Goal: Complete application form

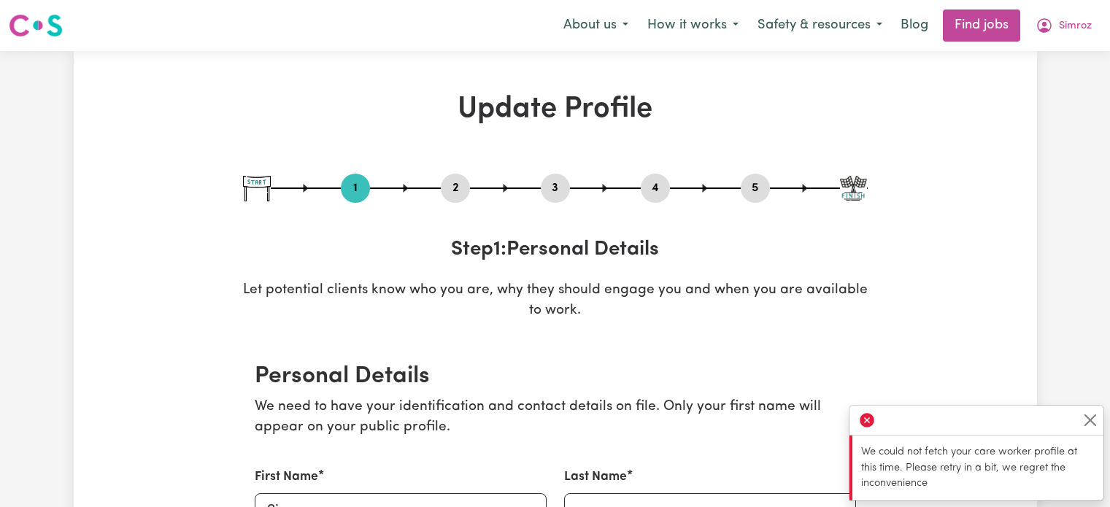
select select "Studying a healthcare related degree or qualification"
select select "37"
select select "40"
select select "42"
select select "45"
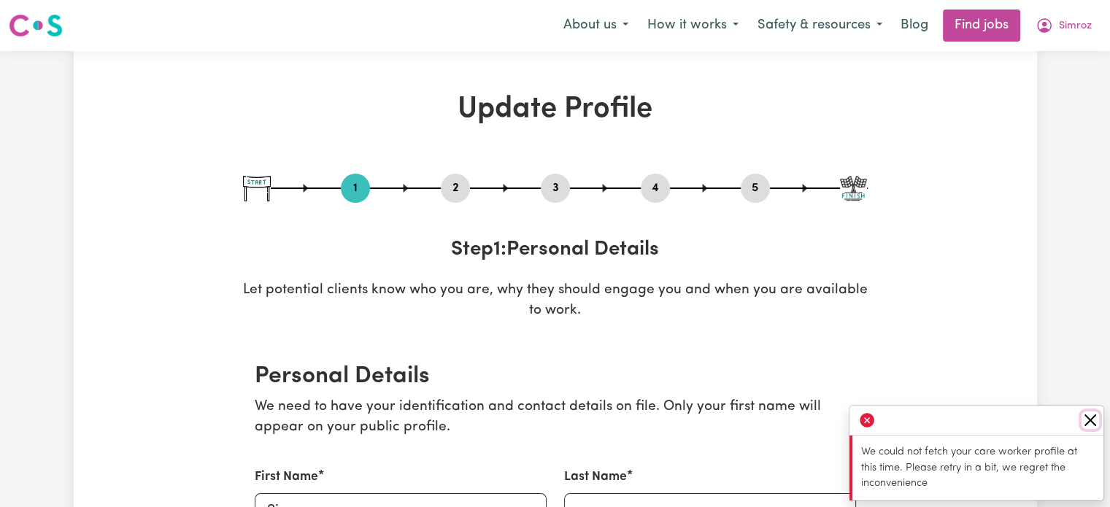
click at [1090, 415] on button "Close" at bounding box center [1091, 421] width 18 height 18
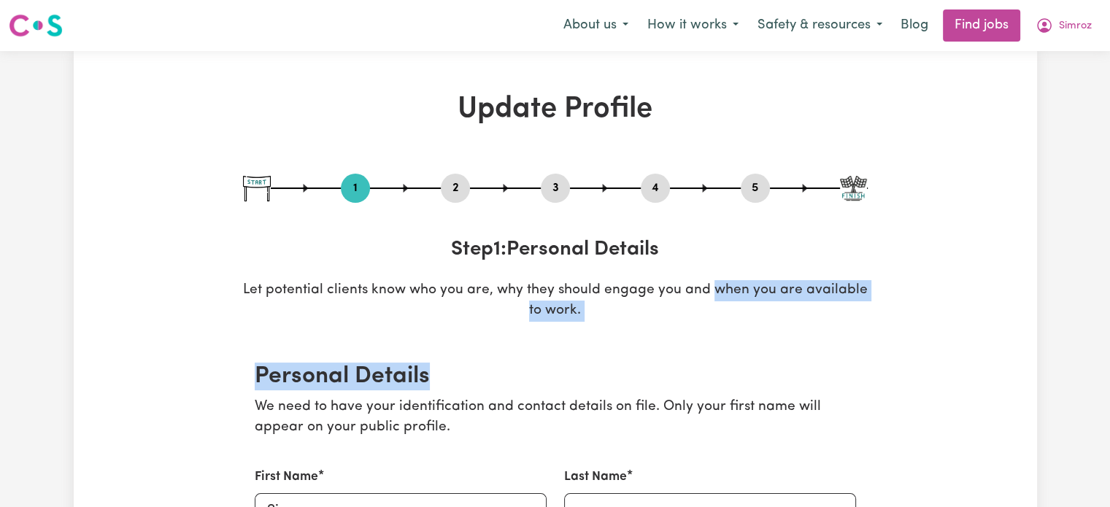
drag, startPoint x: 815, startPoint y: 372, endPoint x: 714, endPoint y: 284, distance: 134.0
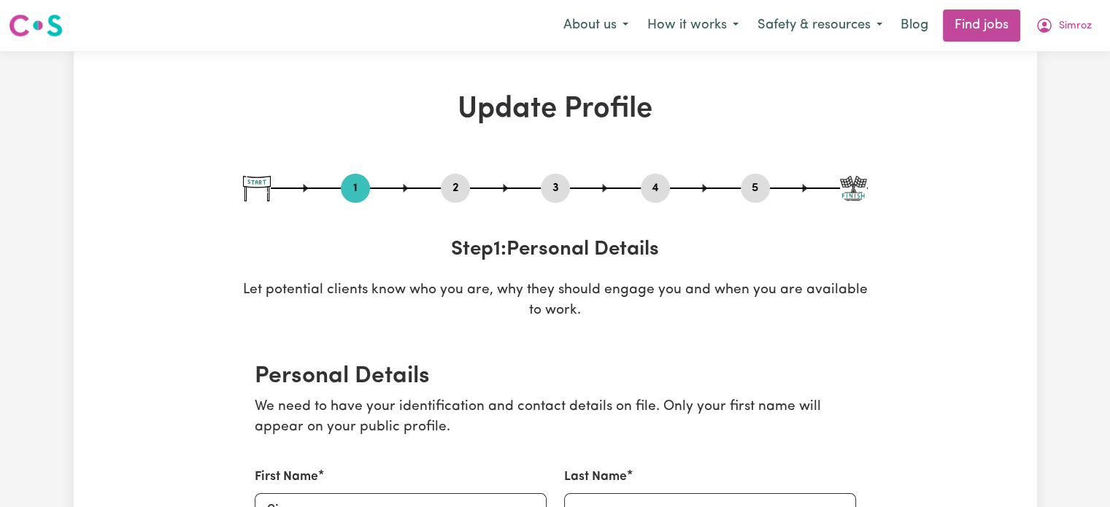
drag, startPoint x: 694, startPoint y: 139, endPoint x: 620, endPoint y: 433, distance: 303.2
click at [620, 433] on p "We need to have your identification and contact details on file. Only your firs…" at bounding box center [555, 418] width 601 height 42
click at [572, 400] on p "We need to have your identification and contact details on file. Only your firs…" at bounding box center [555, 418] width 601 height 42
click at [484, 273] on div "1 2 3 4 5 Step 1 : Personal Details Let potential clients know who you are, why…" at bounding box center [555, 248] width 625 height 148
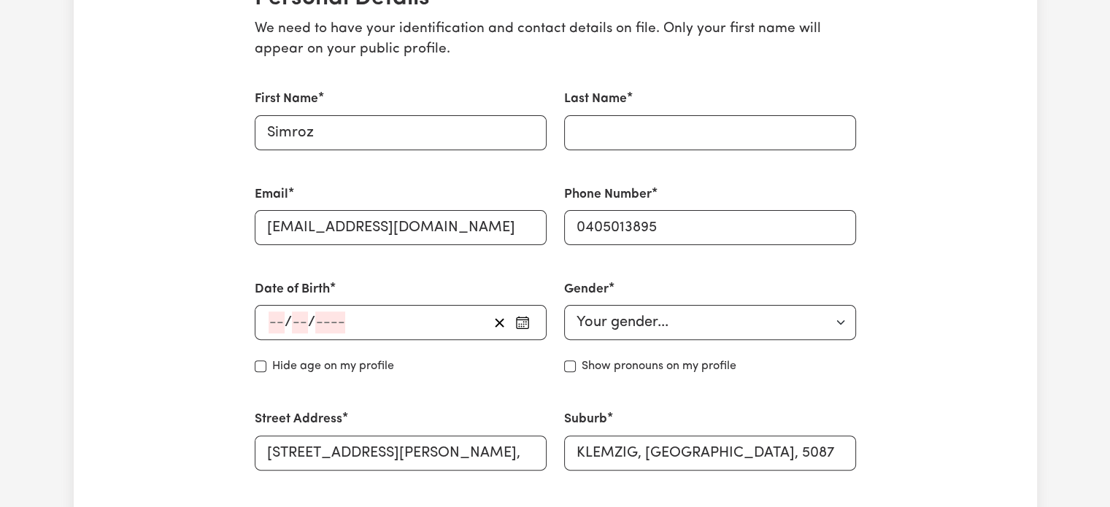
scroll to position [380, 0]
click at [740, 136] on input "Last Name" at bounding box center [710, 131] width 292 height 35
type input "Kaur"
click at [517, 323] on icon "button" at bounding box center [522, 321] width 15 height 15
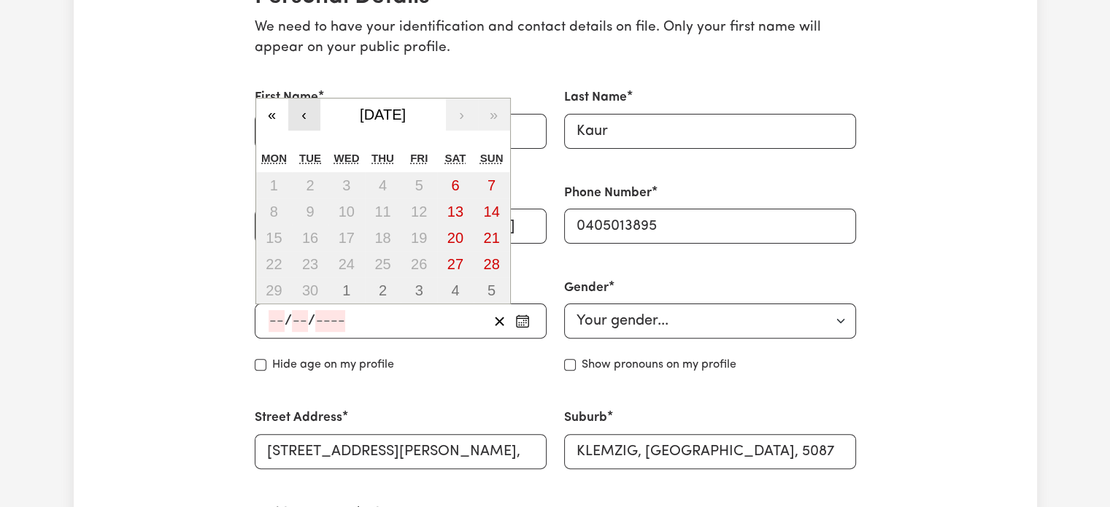
click at [297, 115] on button "‹" at bounding box center [304, 115] width 32 height 32
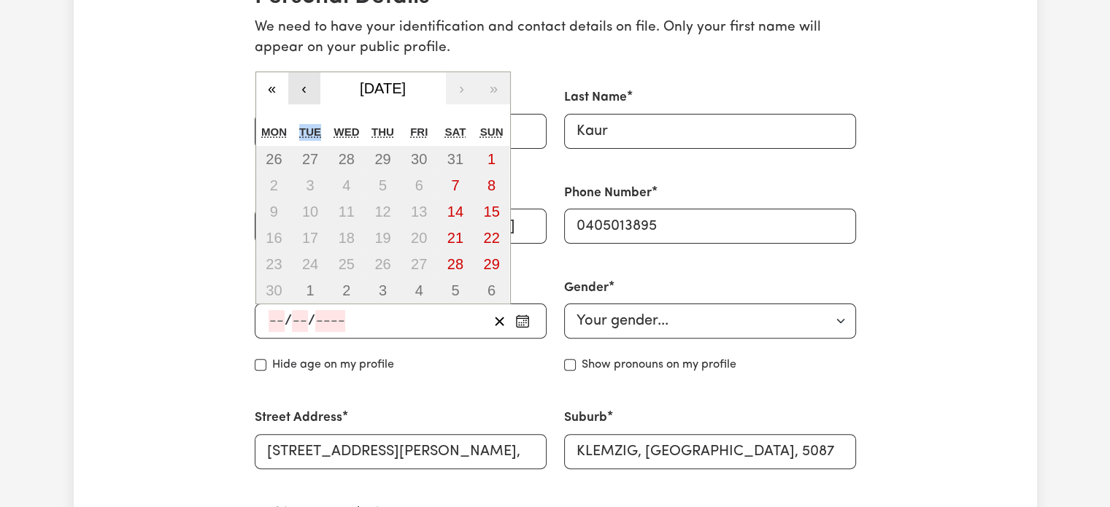
click at [297, 115] on div "« ‹ [DATE] › » Mon Tue Wed Thu Fri Sat Sun 26 27 28 29 30 31 1 2 3 4 5 6 7 8 9 …" at bounding box center [382, 189] width 255 height 234
click at [303, 98] on button "‹" at bounding box center [304, 88] width 32 height 32
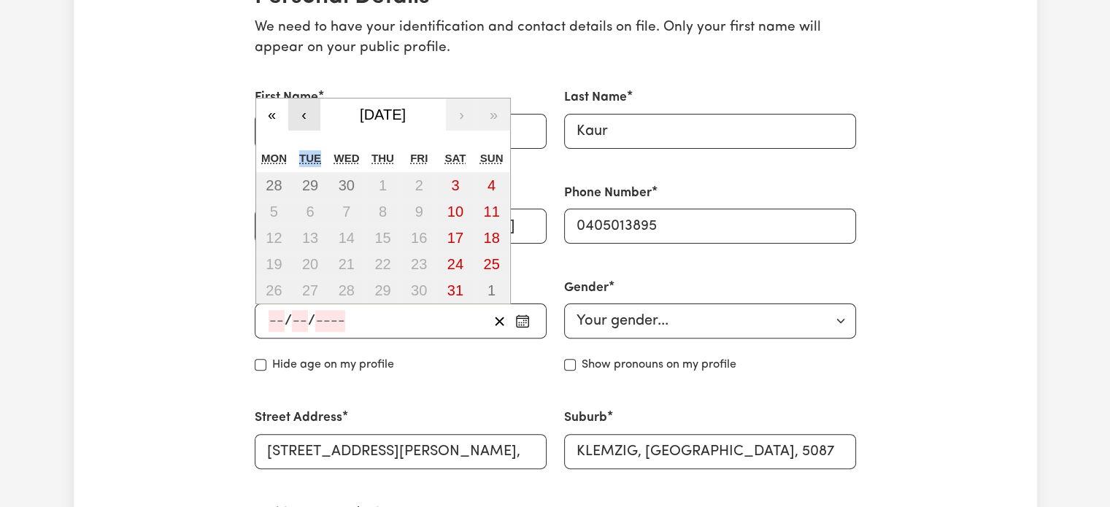
click at [303, 99] on button "‹" at bounding box center [304, 115] width 32 height 32
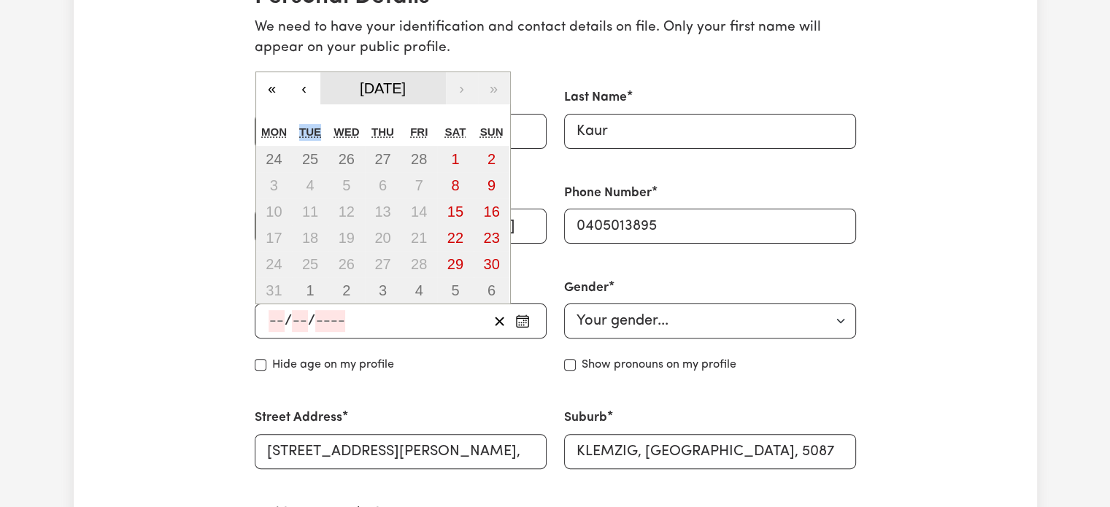
click at [436, 81] on button "[DATE]" at bounding box center [383, 88] width 126 height 32
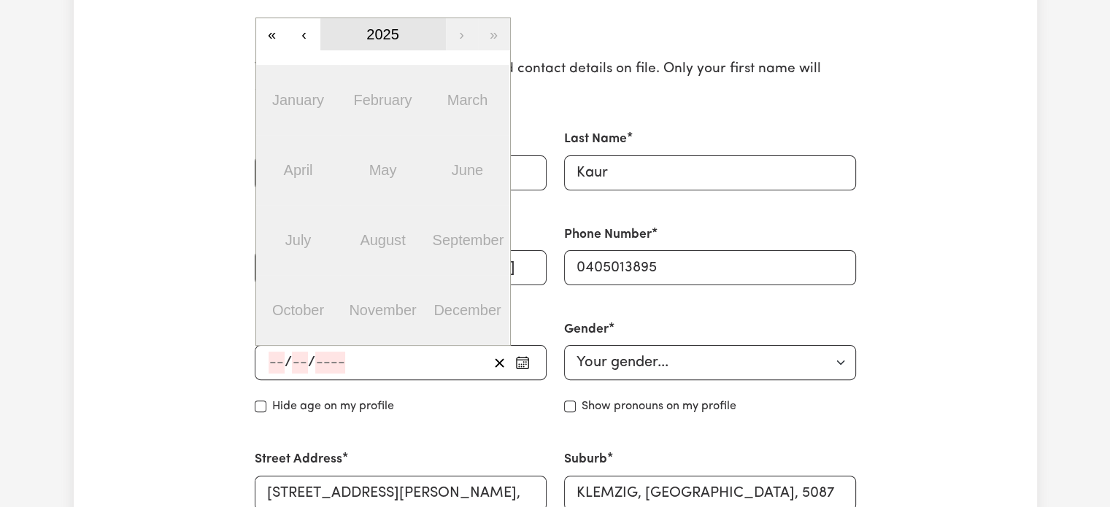
scroll to position [334, 0]
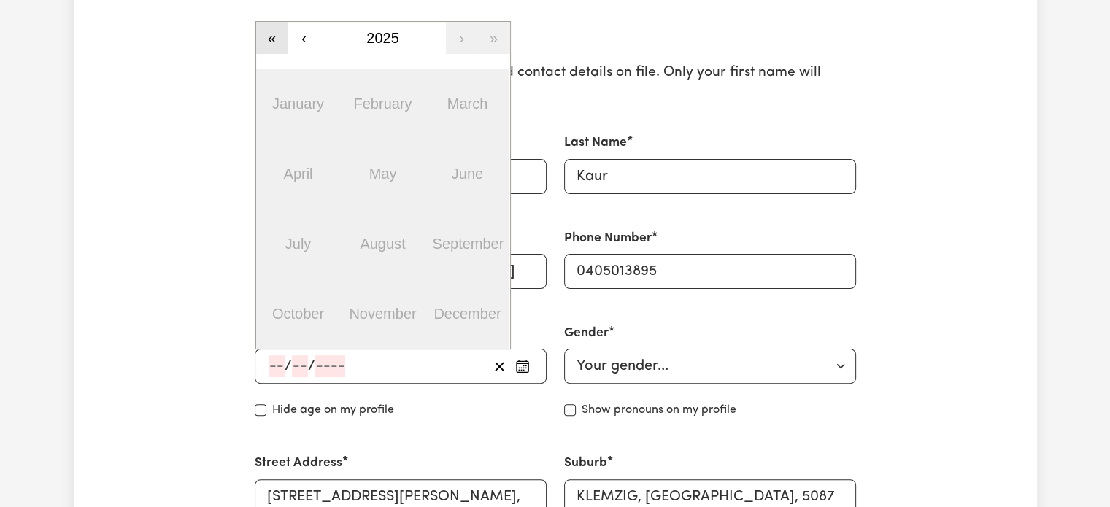
click at [272, 31] on button "«" at bounding box center [272, 38] width 32 height 32
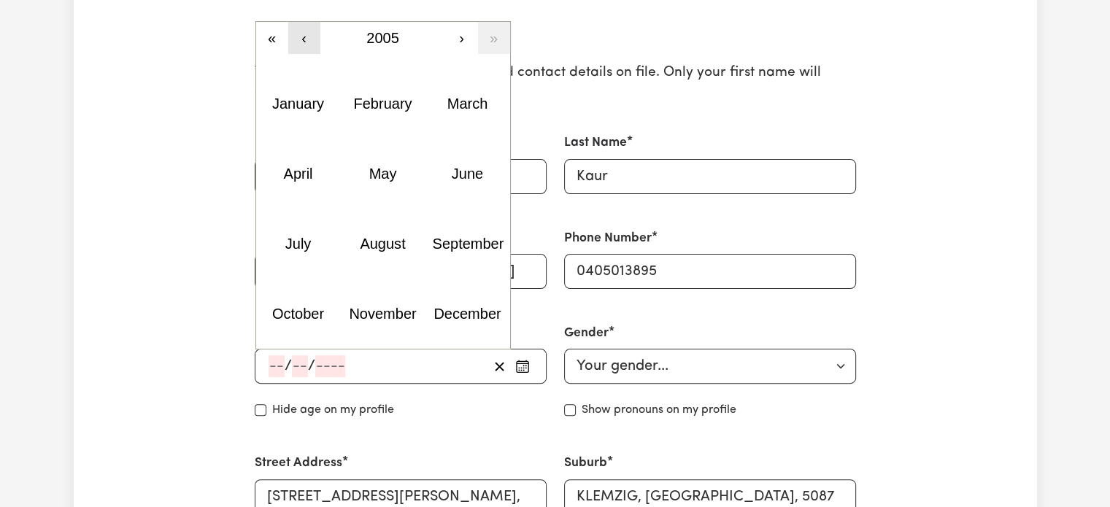
click at [301, 37] on button "‹" at bounding box center [304, 38] width 32 height 32
click at [305, 204] on button "April" at bounding box center [298, 174] width 85 height 70
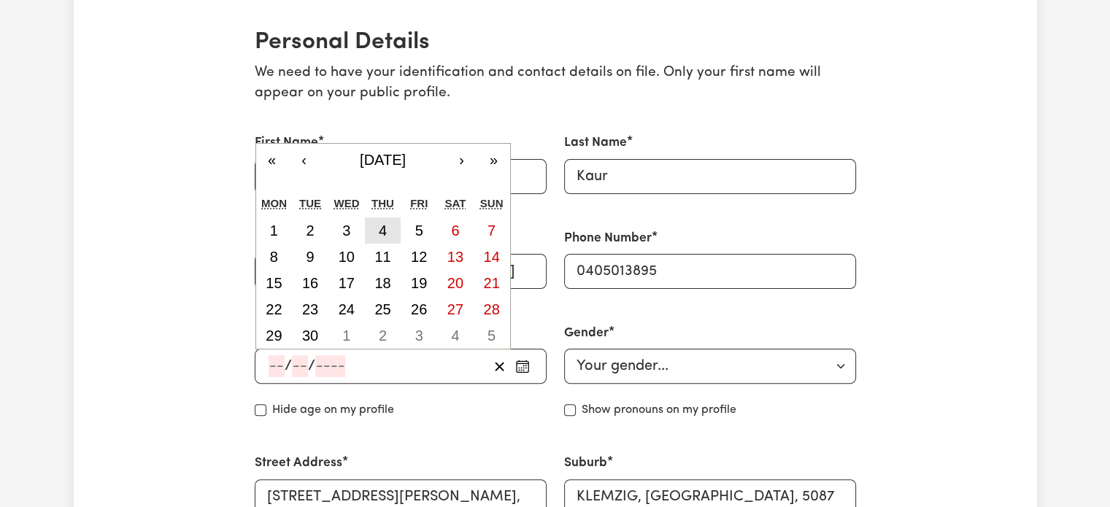
click at [389, 236] on button "4" at bounding box center [383, 231] width 36 height 26
type input "[DATE]"
type input "4"
type input "2002"
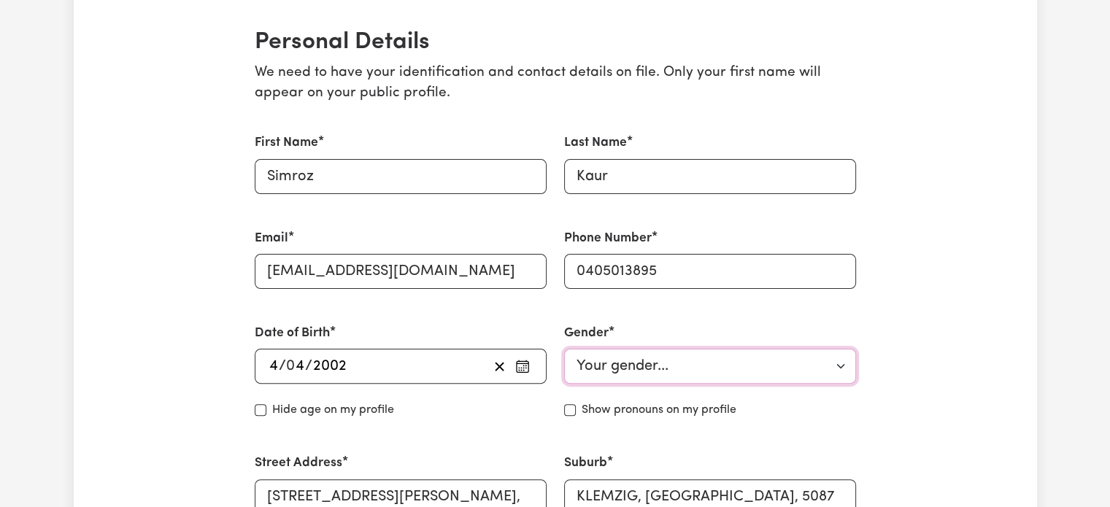
click at [610, 361] on select "Your gender... [DEMOGRAPHIC_DATA] [DEMOGRAPHIC_DATA] [DEMOGRAPHIC_DATA] Other P…" at bounding box center [710, 366] width 292 height 35
select select "[DEMOGRAPHIC_DATA]"
click at [564, 349] on select "Your gender... [DEMOGRAPHIC_DATA] [DEMOGRAPHIC_DATA] [DEMOGRAPHIC_DATA] Other P…" at bounding box center [710, 366] width 292 height 35
click at [570, 417] on div "Show pronouns on my profile" at bounding box center [710, 410] width 292 height 18
click at [570, 415] on input "Show pronouns on my profile" at bounding box center [570, 410] width 12 height 12
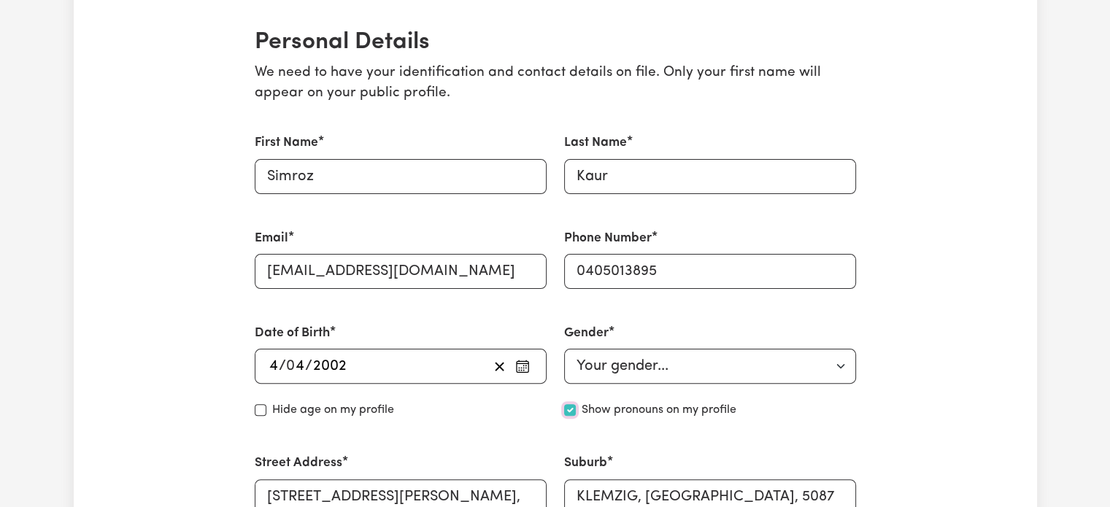
checkbox input "true"
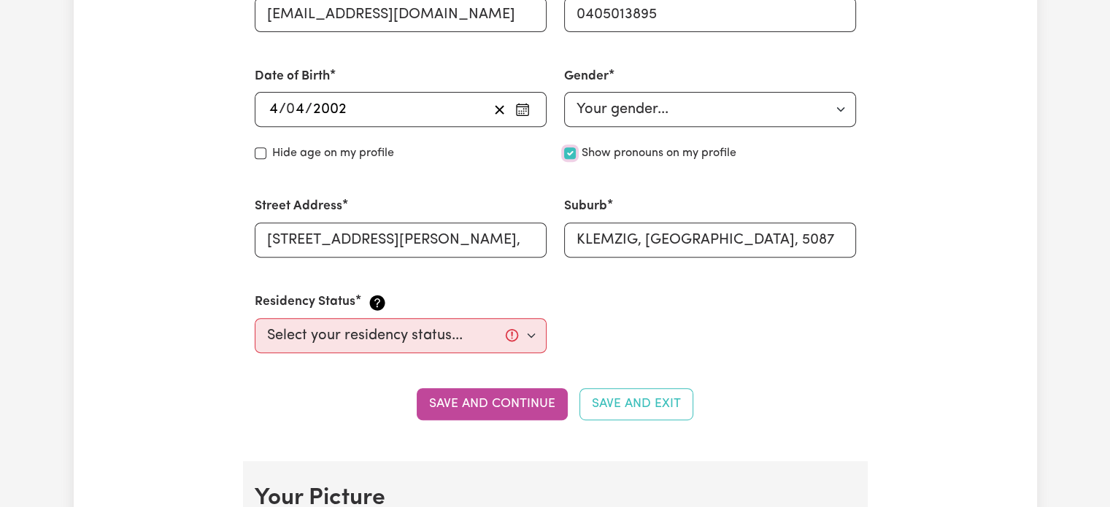
scroll to position [619, 0]
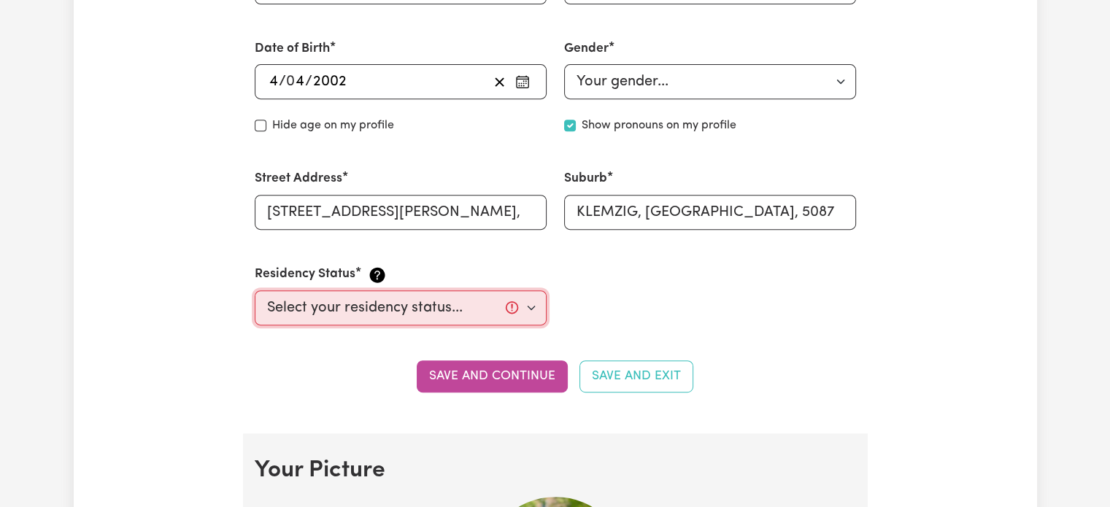
click at [520, 299] on select "Select your residency status... [DEMOGRAPHIC_DATA] citizen Australian PR [DEMOG…" at bounding box center [401, 307] width 292 height 35
select select "Student Visa"
click at [255, 290] on select "Select your residency status... [DEMOGRAPHIC_DATA] citizen Australian PR [DEMOG…" at bounding box center [401, 307] width 292 height 35
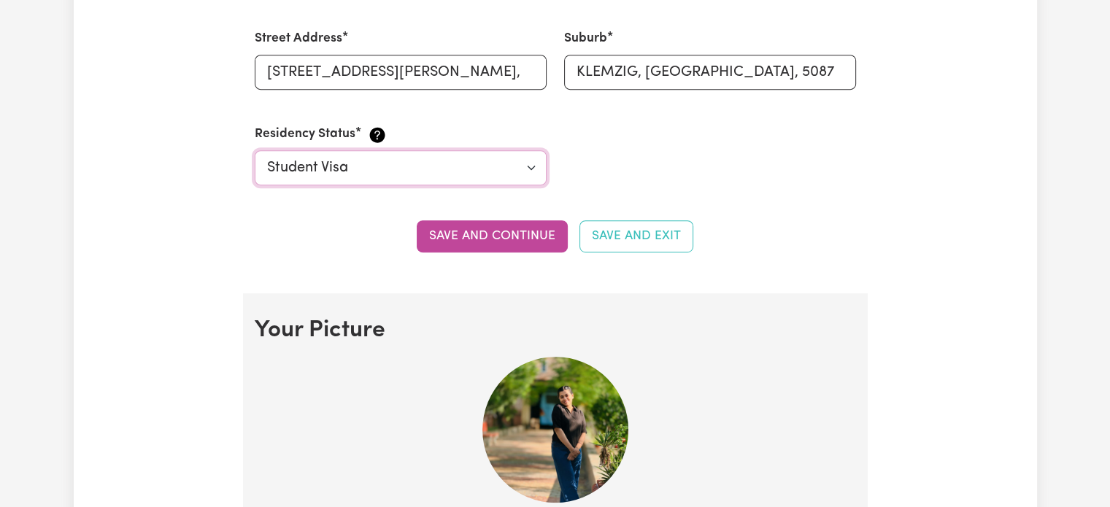
scroll to position [759, 0]
click at [508, 233] on button "Save and continue" at bounding box center [492, 236] width 151 height 32
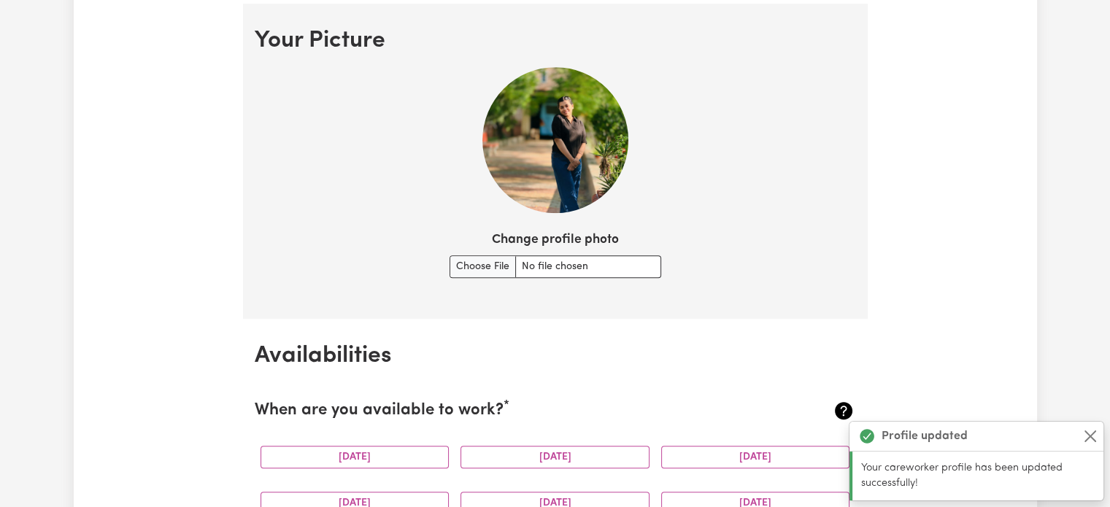
scroll to position [1051, 0]
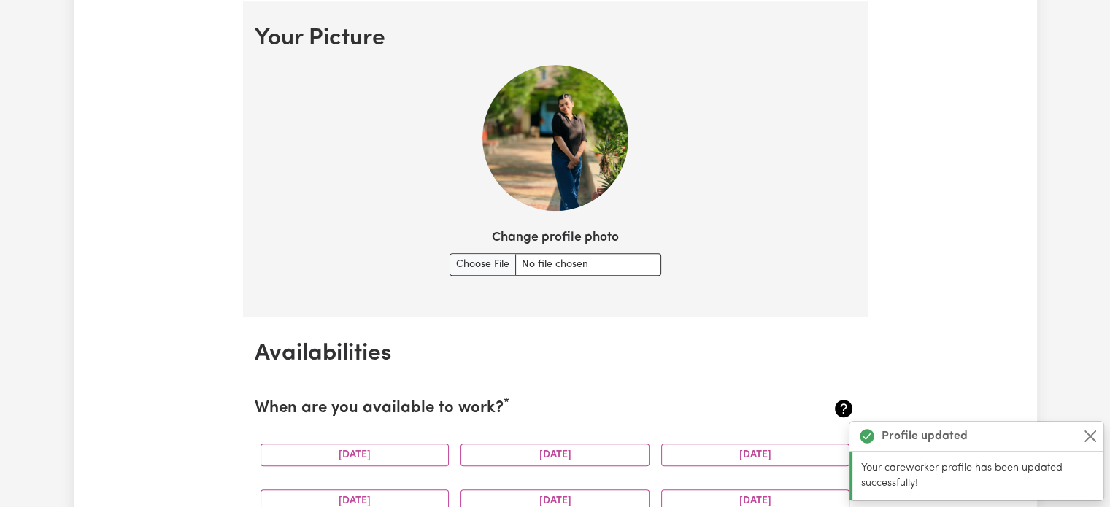
click at [508, 233] on label "Change profile photo" at bounding box center [555, 237] width 127 height 19
click at [508, 253] on input "Change profile photo" at bounding box center [556, 264] width 212 height 23
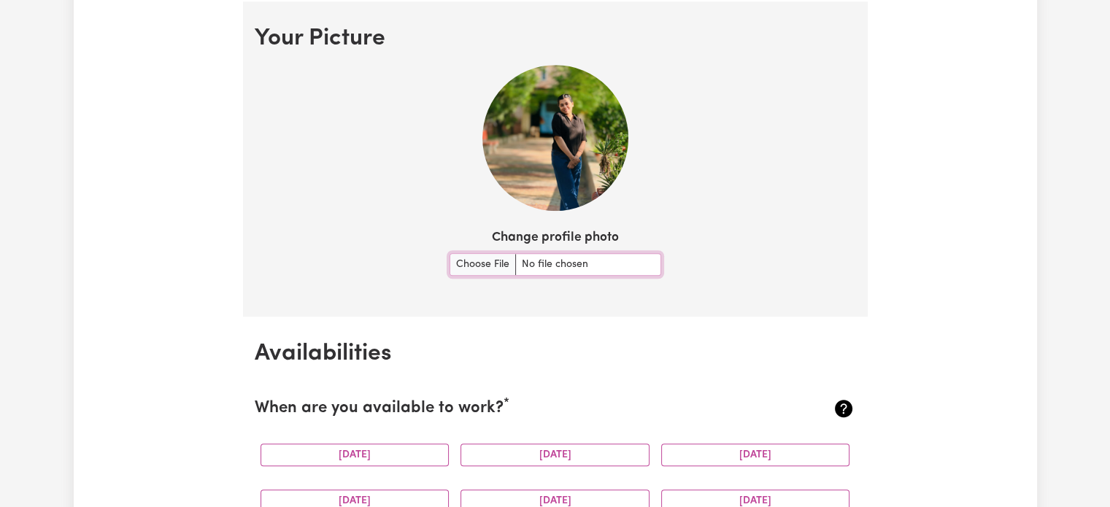
type input "C:\fakepath\WhatsApp Image [DATE] at 08.37.29_246a41f9.jpg"
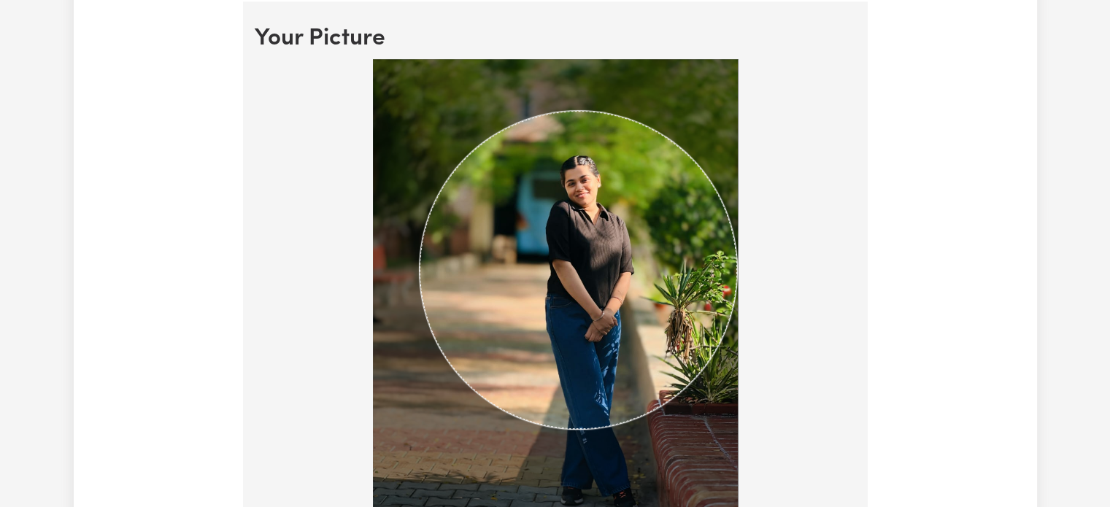
click at [742, 247] on div at bounding box center [555, 305] width 601 height 493
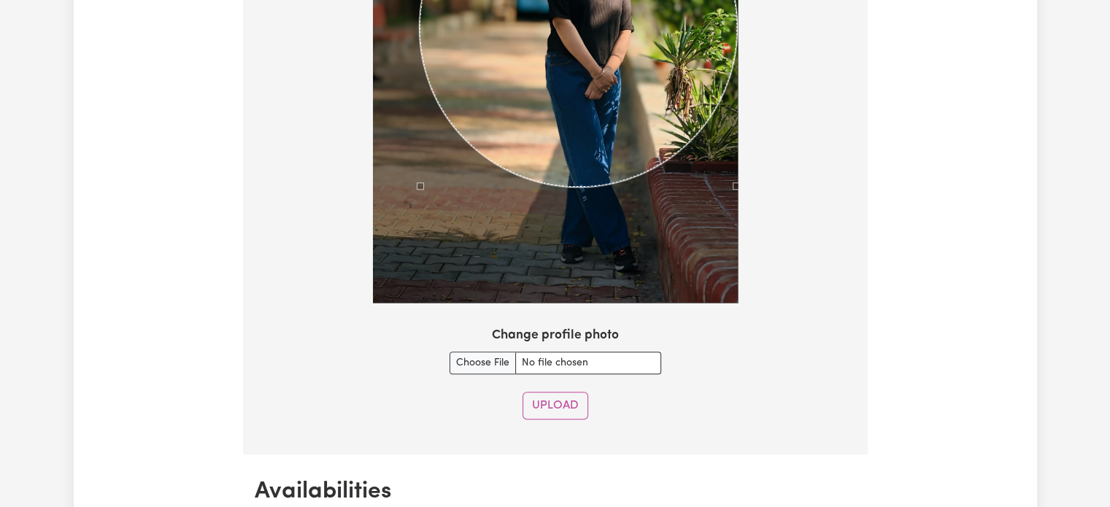
scroll to position [1298, 0]
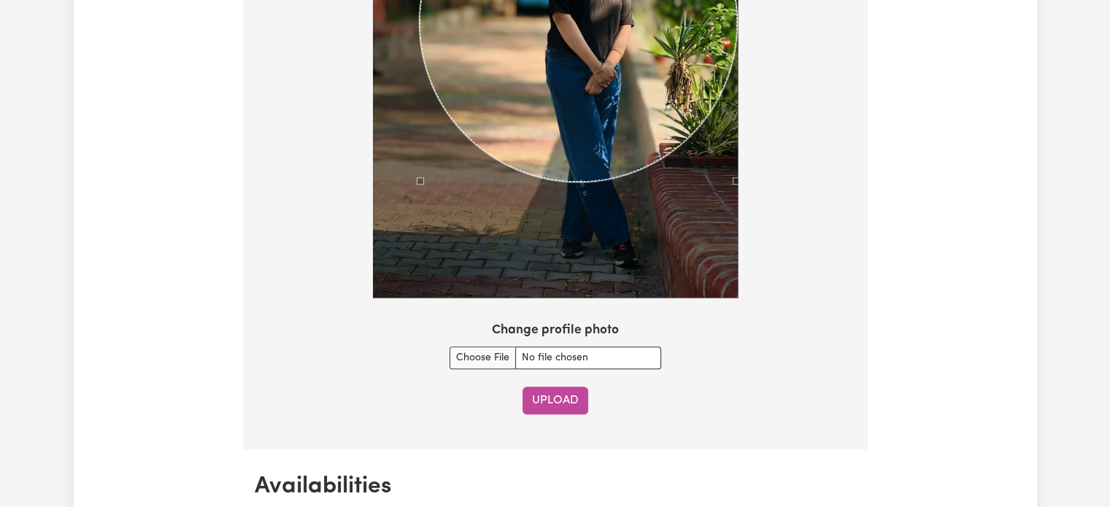
click at [542, 406] on button "Upload" at bounding box center [556, 401] width 66 height 28
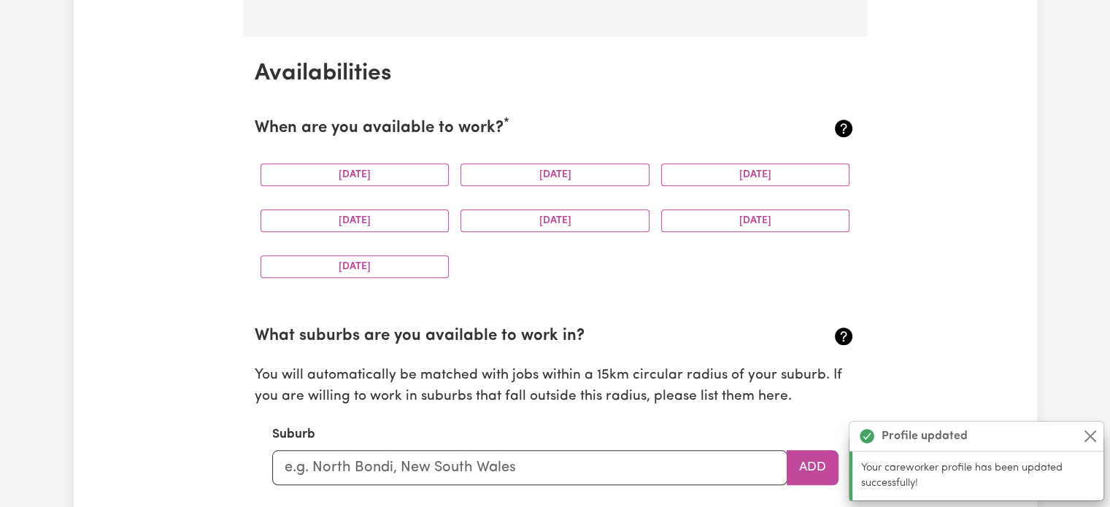
scroll to position [1366, 0]
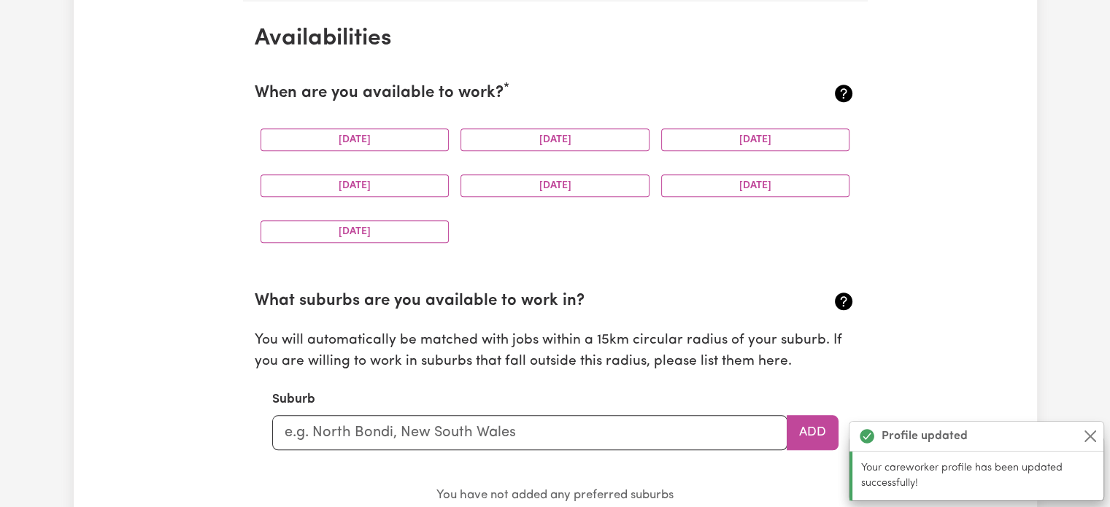
drag, startPoint x: 542, startPoint y: 406, endPoint x: 869, endPoint y: 266, distance: 354.8
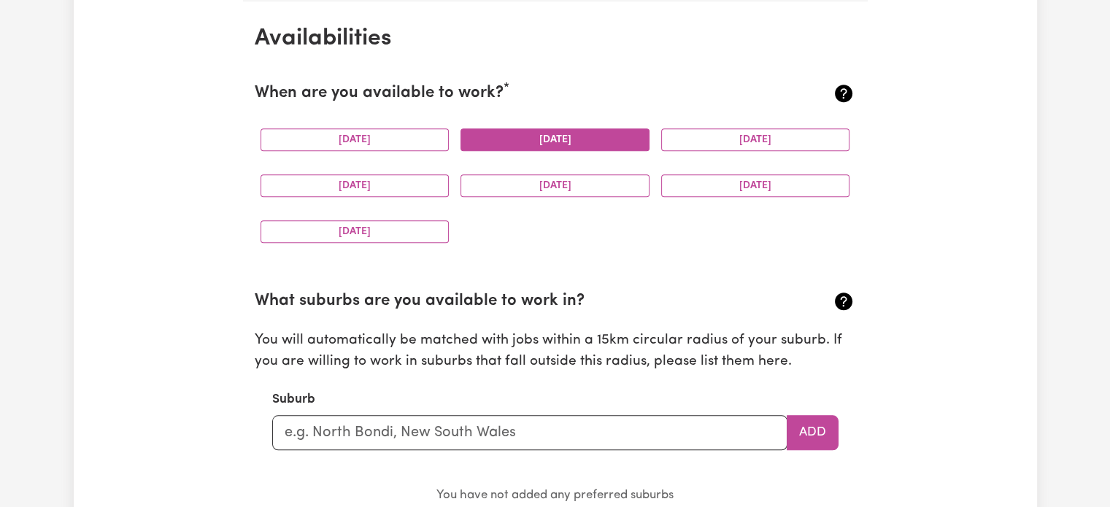
drag, startPoint x: 324, startPoint y: 149, endPoint x: 508, endPoint y: 138, distance: 184.3
click at [508, 138] on div "[DATE] [DATE] [DATE] [DATE] [DATE] [DATE] [DATE]" at bounding box center [555, 186] width 601 height 138
click at [508, 138] on button "[DATE]" at bounding box center [555, 139] width 189 height 23
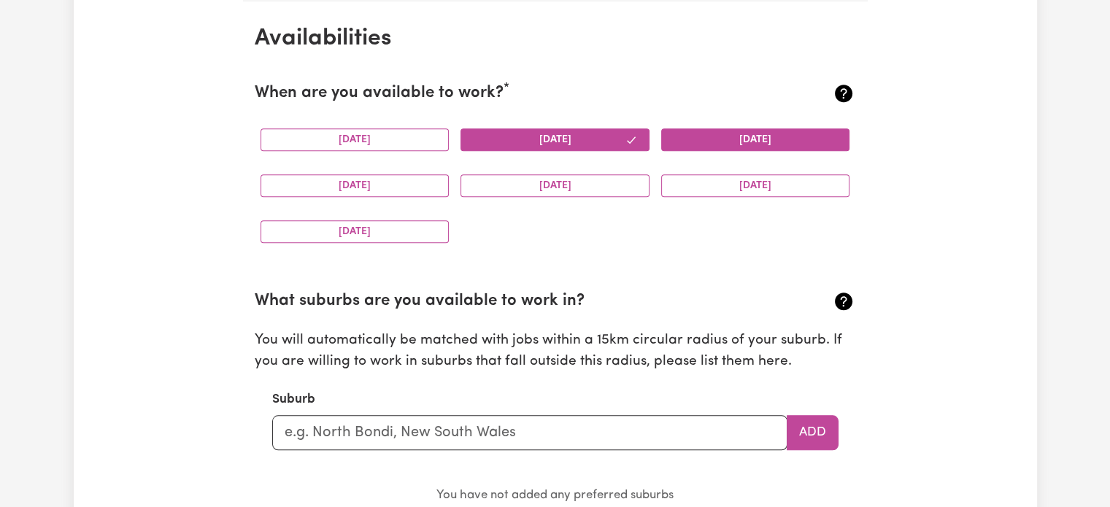
click at [729, 145] on button "[DATE]" at bounding box center [755, 139] width 189 height 23
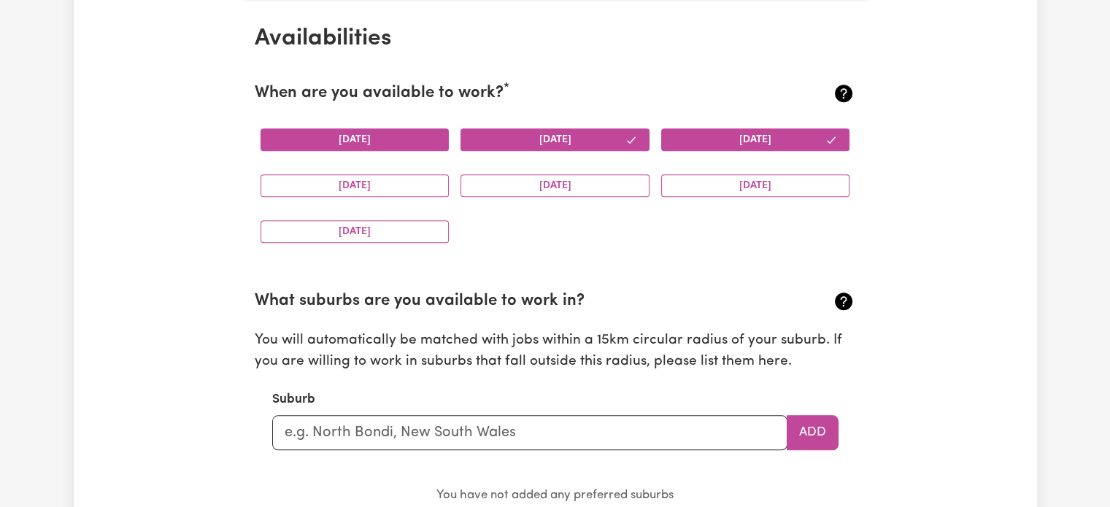
click at [415, 138] on button "[DATE]" at bounding box center [355, 139] width 189 height 23
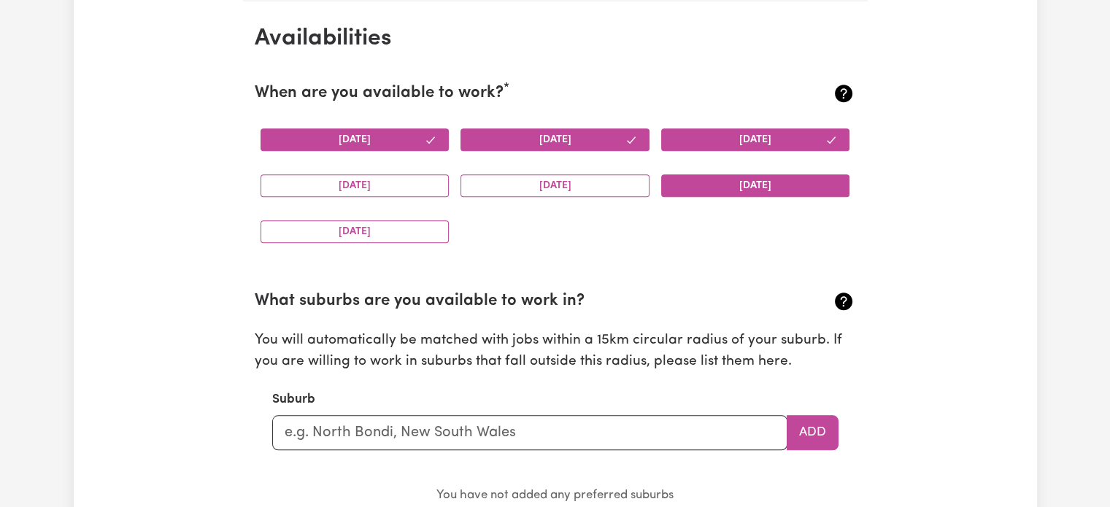
click at [767, 183] on button "[DATE]" at bounding box center [755, 185] width 189 height 23
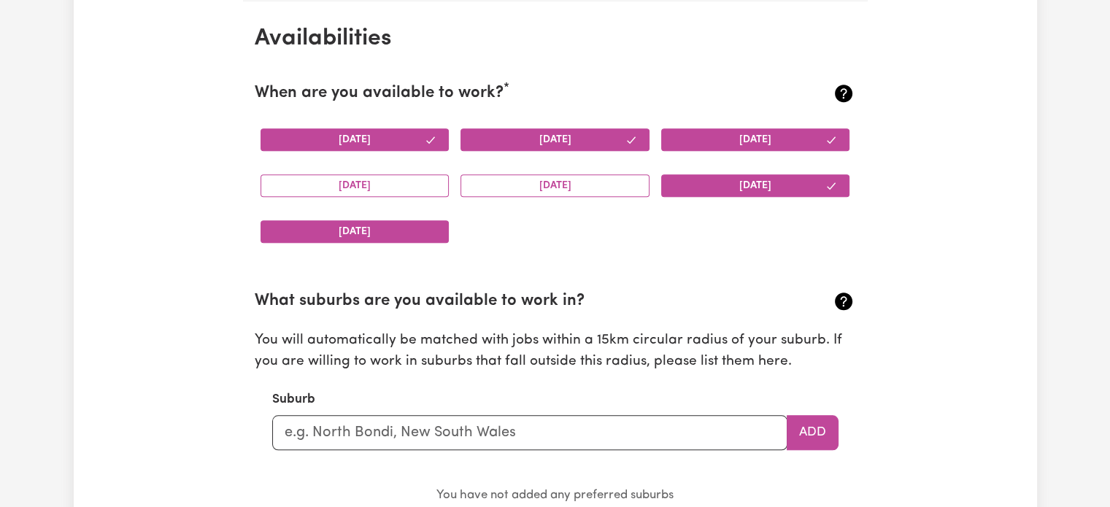
click at [283, 236] on button "[DATE]" at bounding box center [355, 231] width 189 height 23
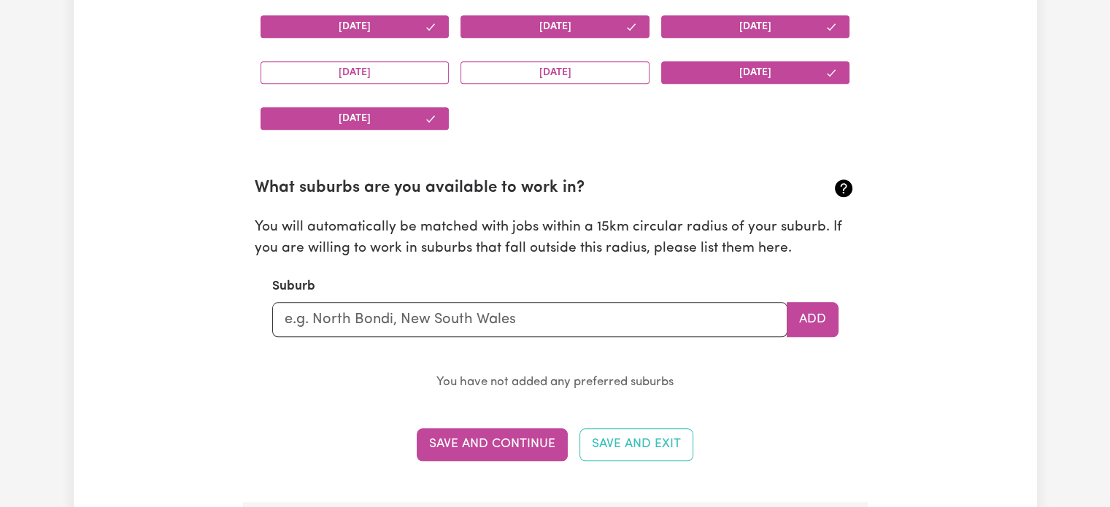
scroll to position [1481, 0]
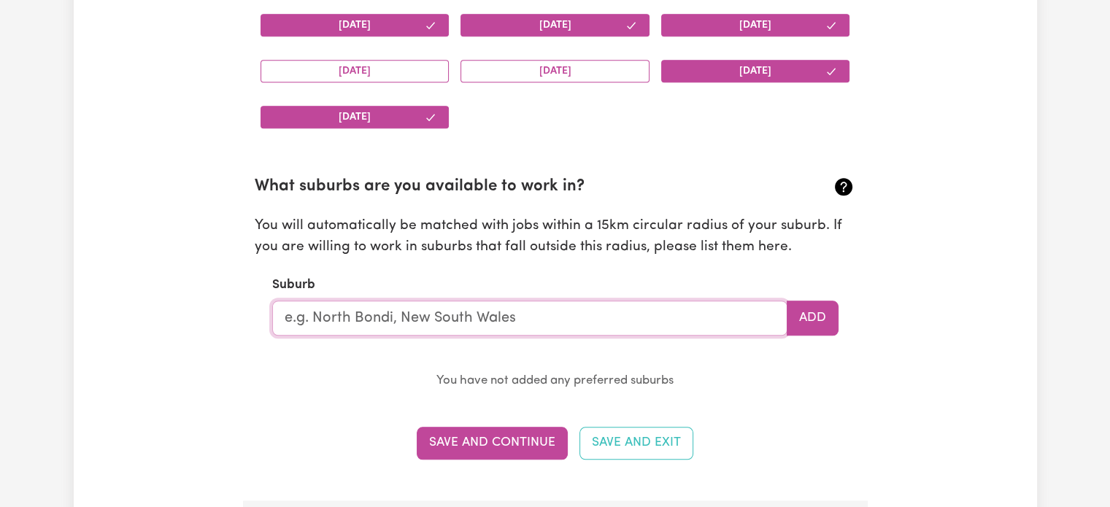
click at [493, 328] on input "text" at bounding box center [529, 318] width 515 height 35
type input "[PERSON_NAME]"
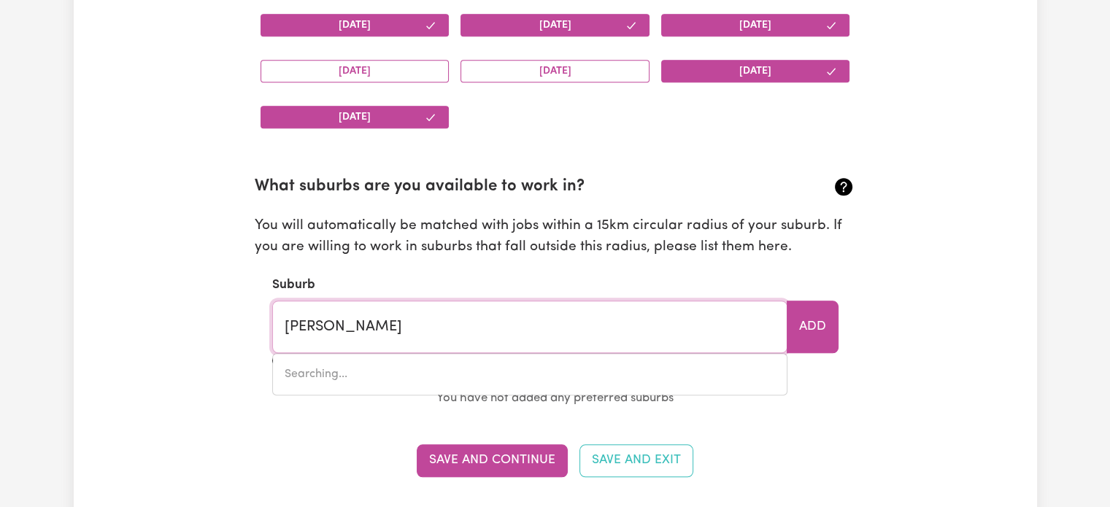
type input "klemzIG, [GEOGRAPHIC_DATA], 5087"
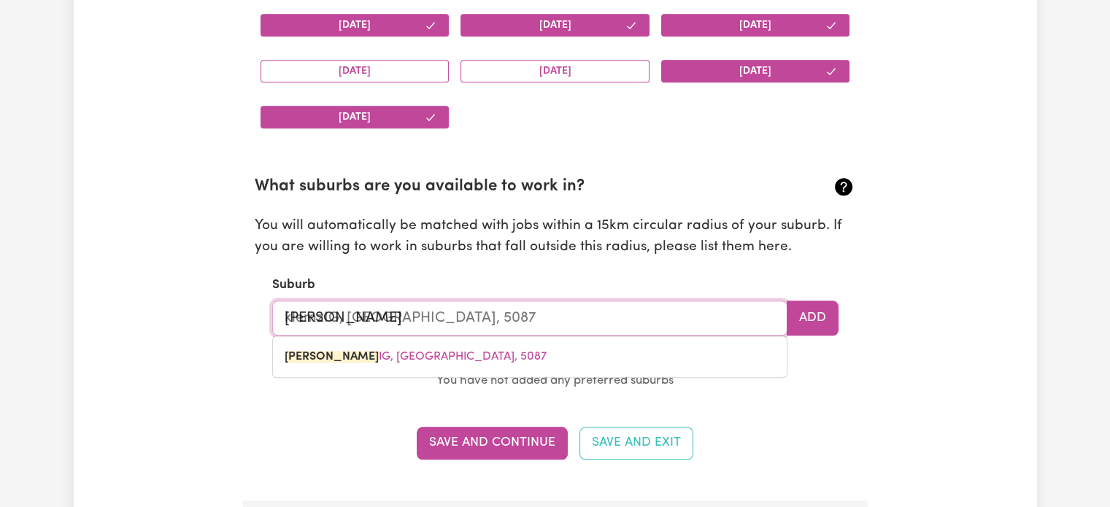
type input "klemzi"
type input "klemziG, [GEOGRAPHIC_DATA], 5087"
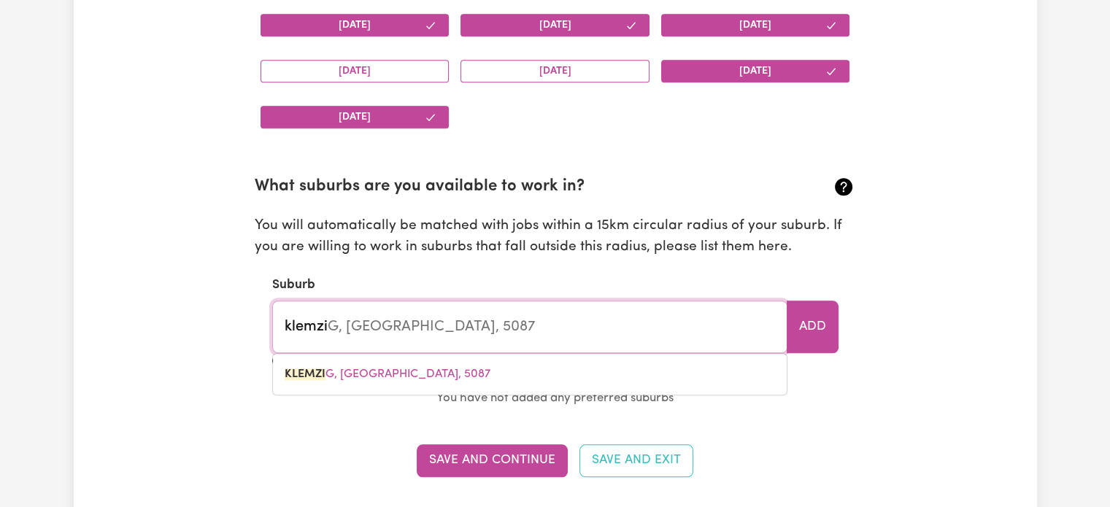
type input "klemzig"
type input "klemzig, [GEOGRAPHIC_DATA], 5087"
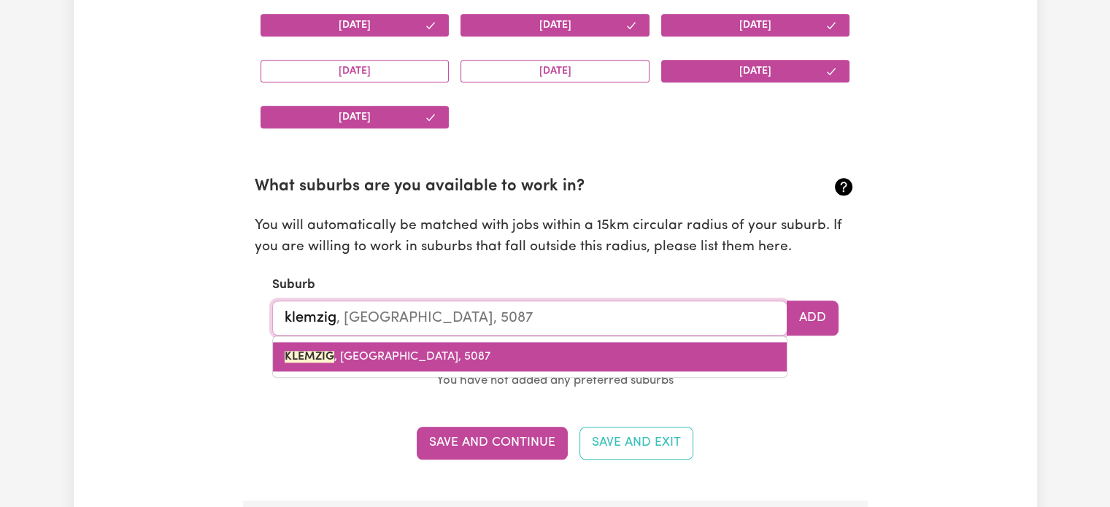
click at [476, 350] on link "KLEMZIG , [GEOGRAPHIC_DATA], 5087" at bounding box center [530, 356] width 514 height 29
type input "KLEMZIG, [GEOGRAPHIC_DATA], 5087"
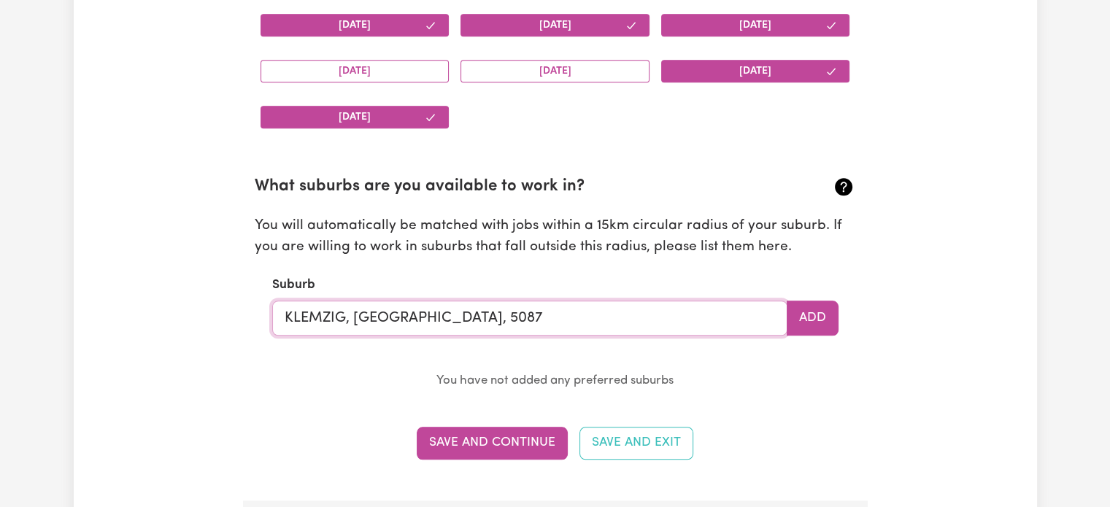
type input "KLEMZIG, [GEOGRAPHIC_DATA], 5087"
drag, startPoint x: 845, startPoint y: 315, endPoint x: 832, endPoint y: 312, distance: 13.5
click at [832, 312] on section "What suburbs are you available to work in? You will automatically be matched wi…" at bounding box center [555, 272] width 601 height 240
click at [832, 312] on button "Add" at bounding box center [813, 318] width 52 height 35
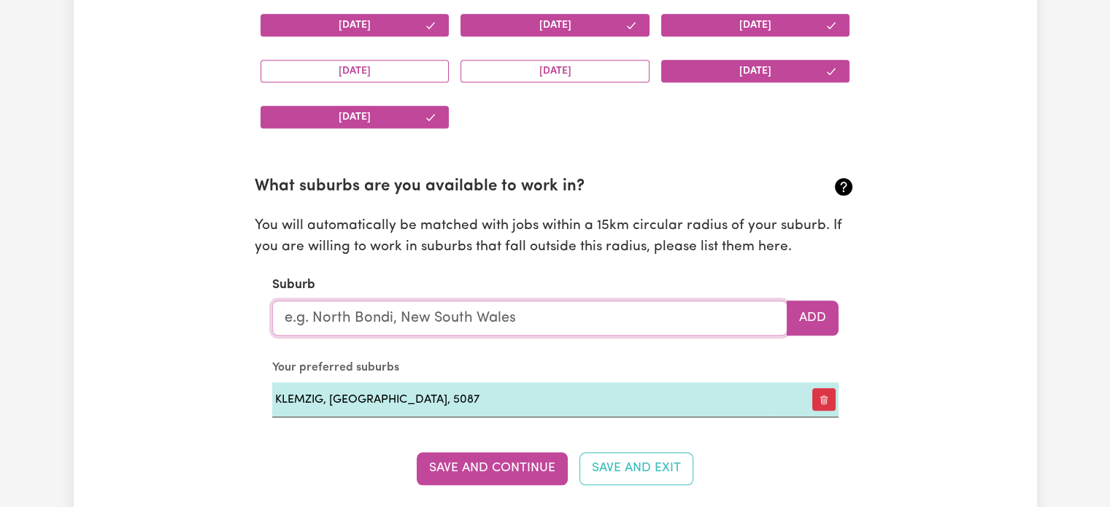
click at [661, 320] on input "text" at bounding box center [529, 318] width 515 height 35
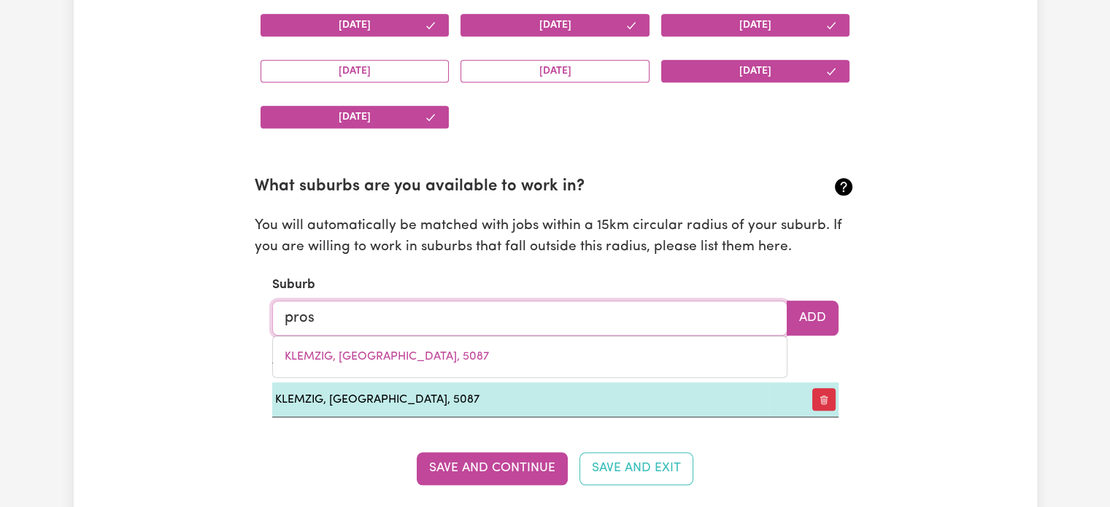
type input "prosp"
type input "prospECT, [GEOGRAPHIC_DATA], 2148"
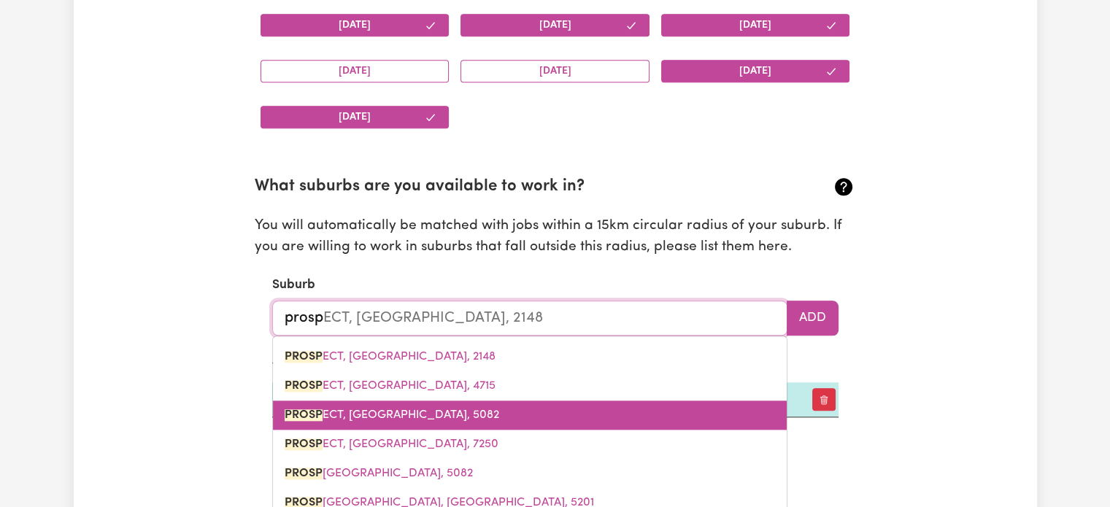
click at [446, 410] on span "PROSP ECT, [GEOGRAPHIC_DATA], 5082" at bounding box center [392, 415] width 215 height 12
type input "[GEOGRAPHIC_DATA], [GEOGRAPHIC_DATA], 5082"
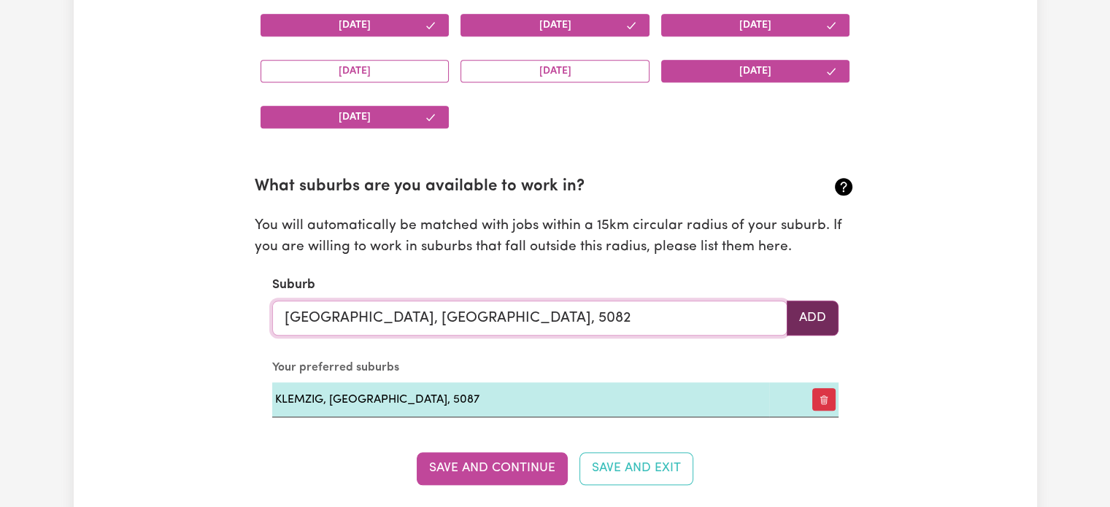
type input "[GEOGRAPHIC_DATA], [GEOGRAPHIC_DATA], 5082"
click at [802, 309] on button "Add" at bounding box center [813, 318] width 52 height 35
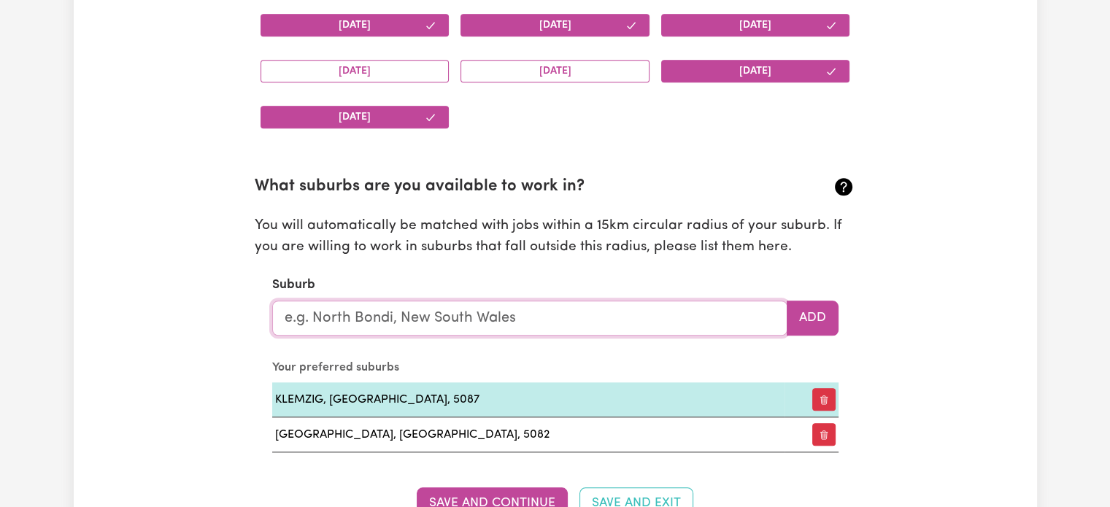
click at [520, 312] on input "text" at bounding box center [529, 318] width 515 height 35
type input "[PERSON_NAME]"
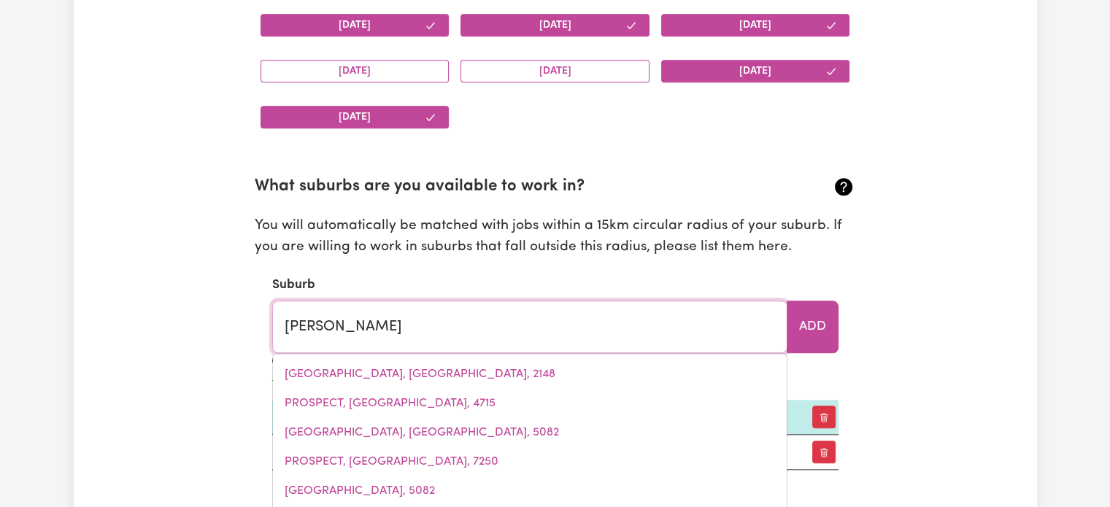
type input "[PERSON_NAME], [GEOGRAPHIC_DATA], 4655"
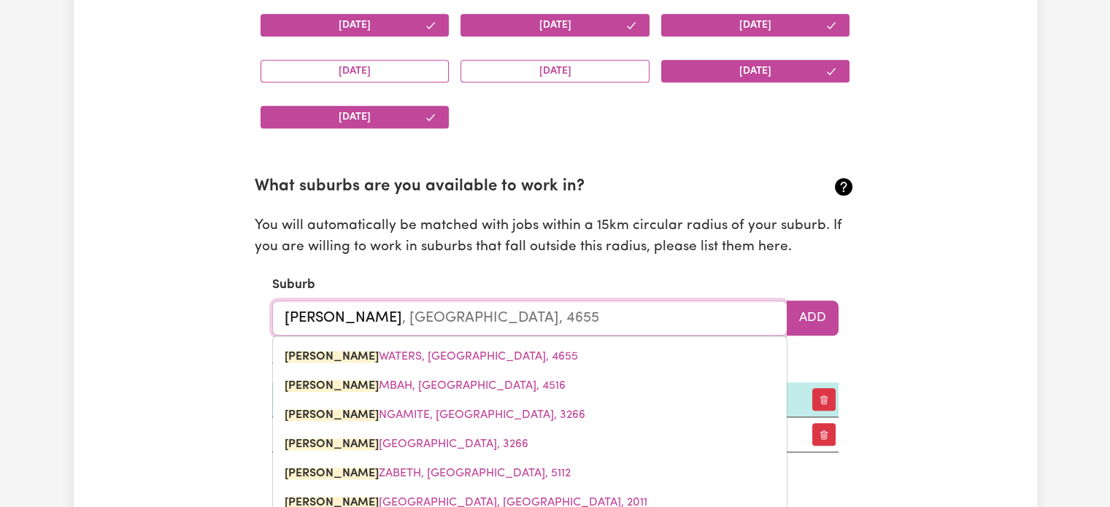
type input "eliz"
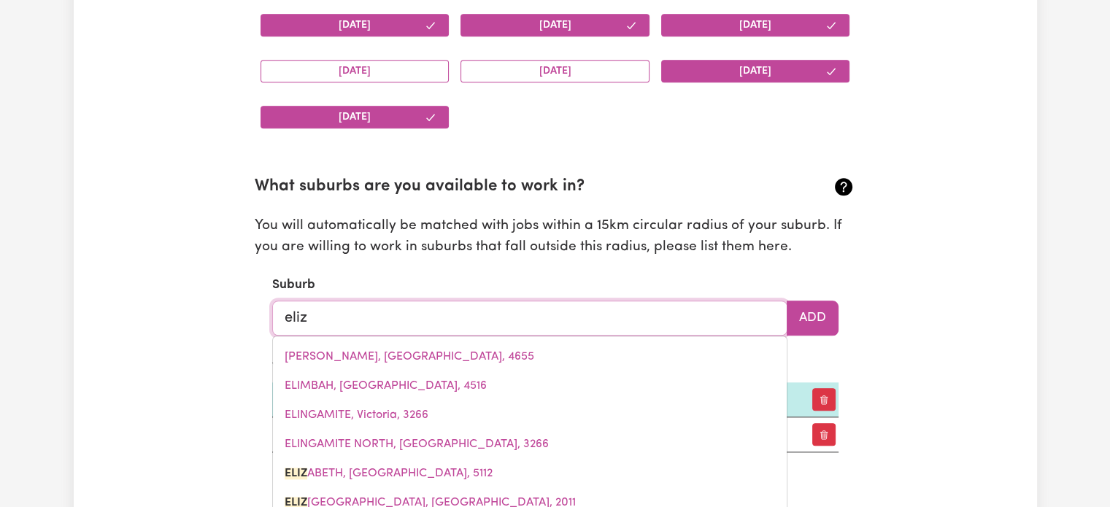
type input "[PERSON_NAME]"
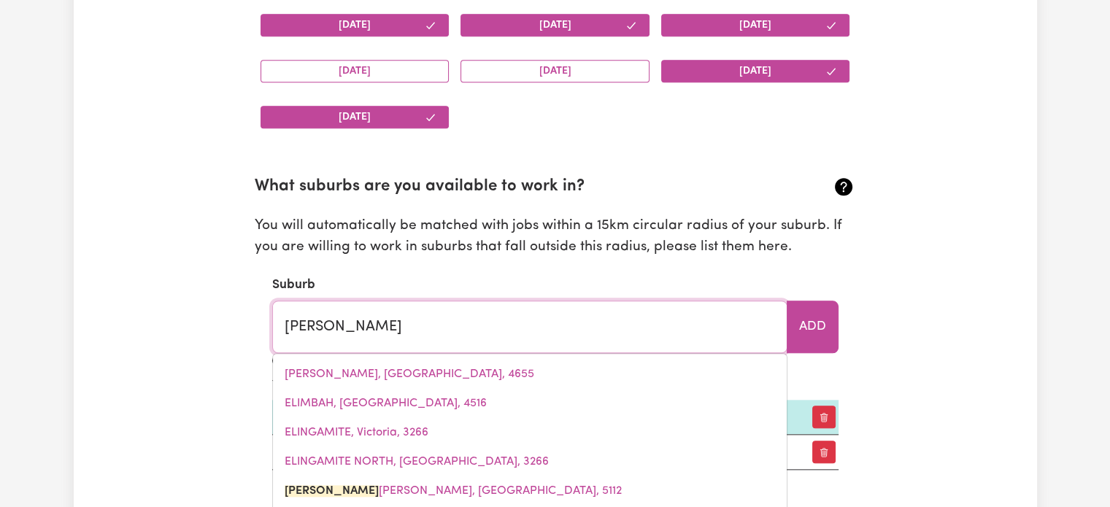
type input "[PERSON_NAME], [GEOGRAPHIC_DATA], 5112"
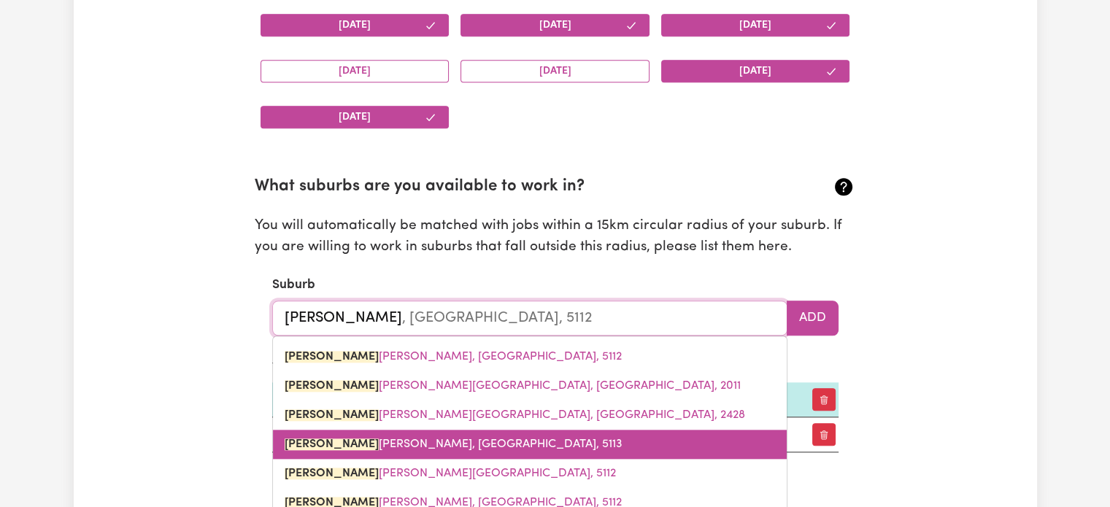
click at [446, 434] on link "[PERSON_NAME] [PERSON_NAME], [GEOGRAPHIC_DATA], 5113" at bounding box center [530, 444] width 514 height 29
type input "[PERSON_NAME], [GEOGRAPHIC_DATA], 5113"
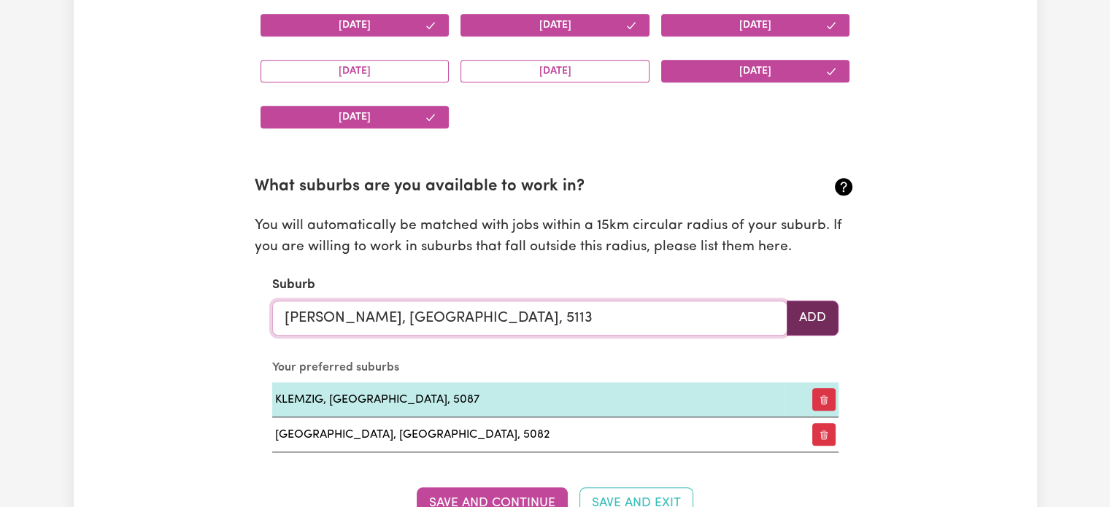
type input "[PERSON_NAME], [GEOGRAPHIC_DATA], 5113"
click at [812, 306] on button "Add" at bounding box center [813, 318] width 52 height 35
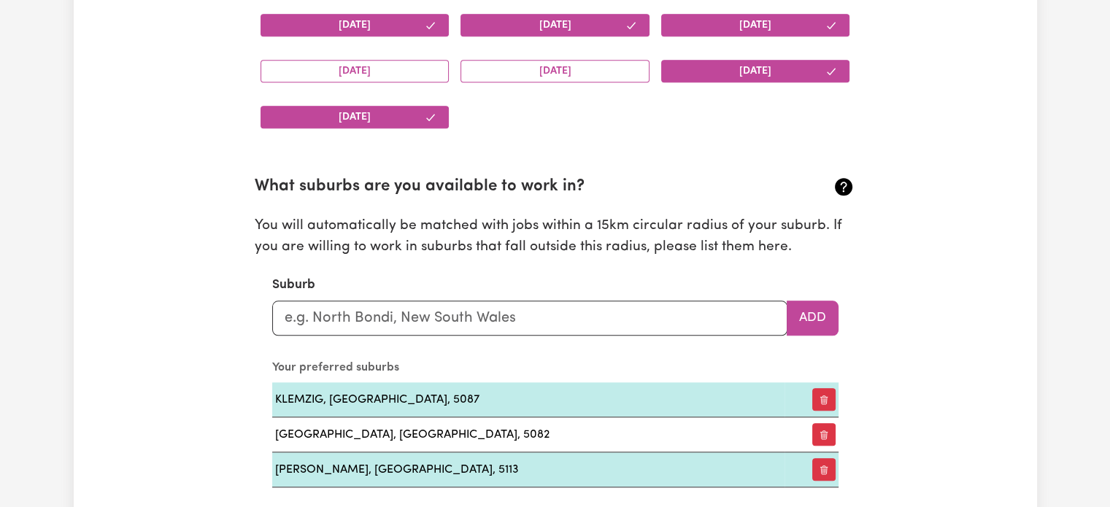
scroll to position [1500, 0]
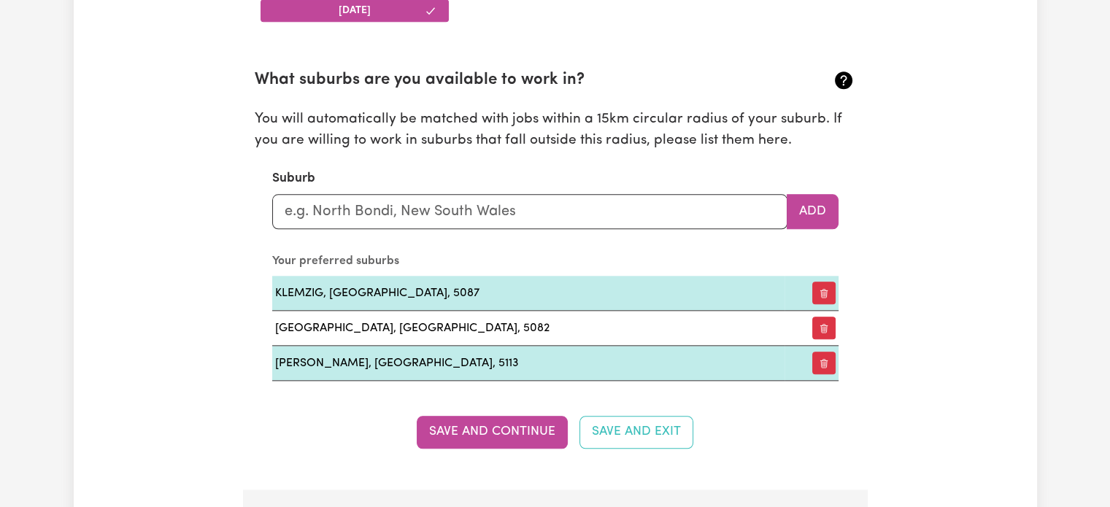
scroll to position [1617, 0]
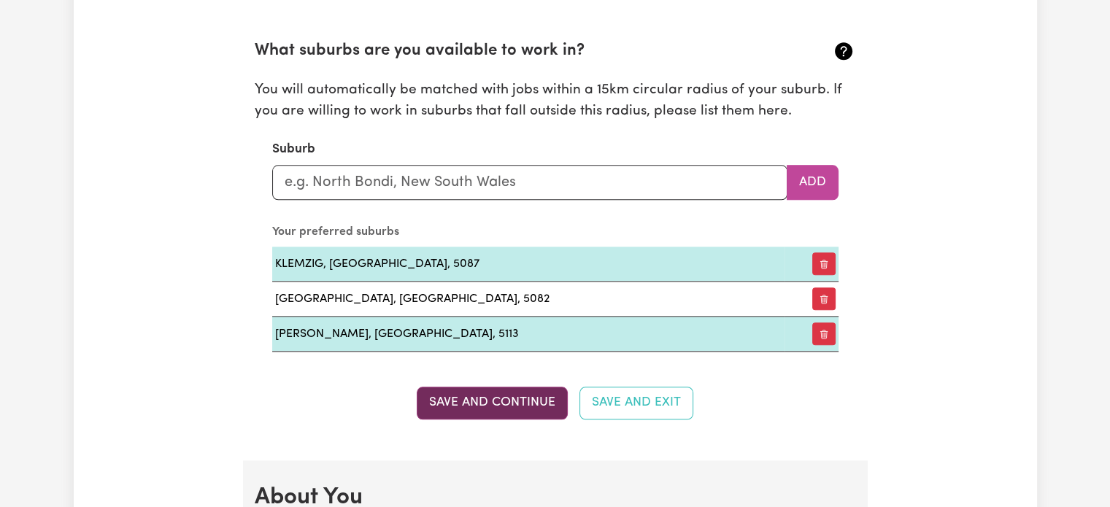
click at [549, 402] on button "Save and Continue" at bounding box center [492, 403] width 151 height 32
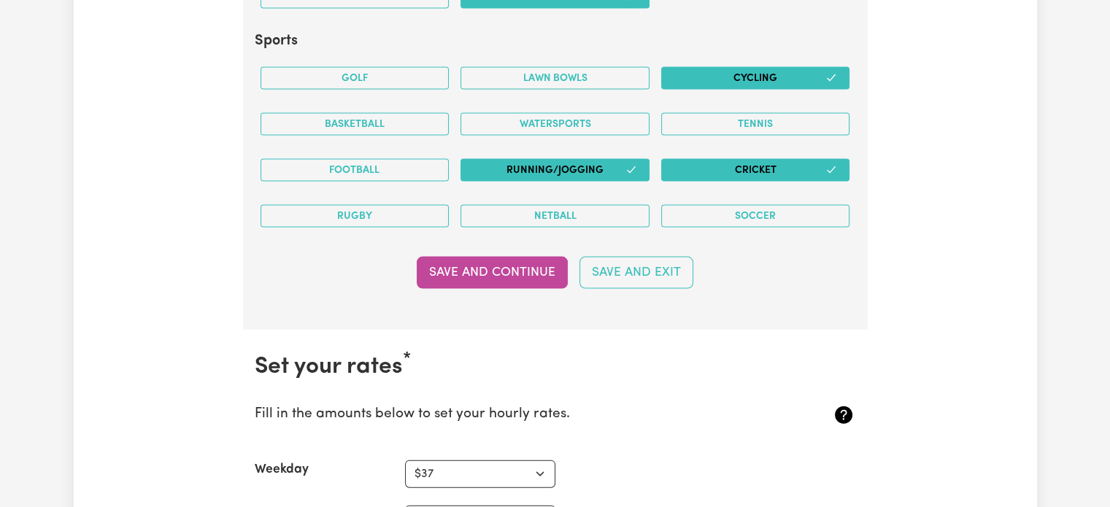
scroll to position [3154, 0]
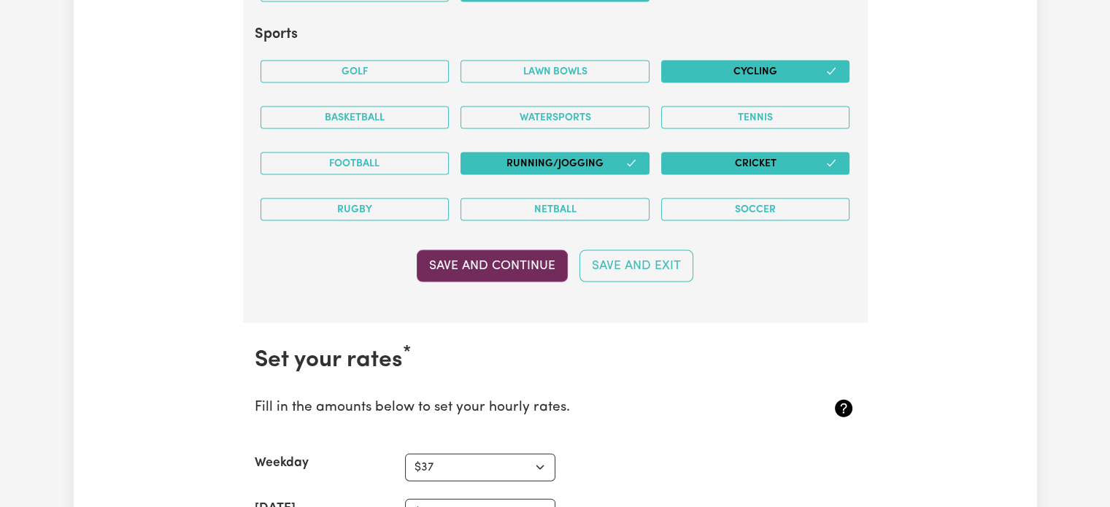
click at [512, 250] on button "Save and Continue" at bounding box center [492, 266] width 151 height 32
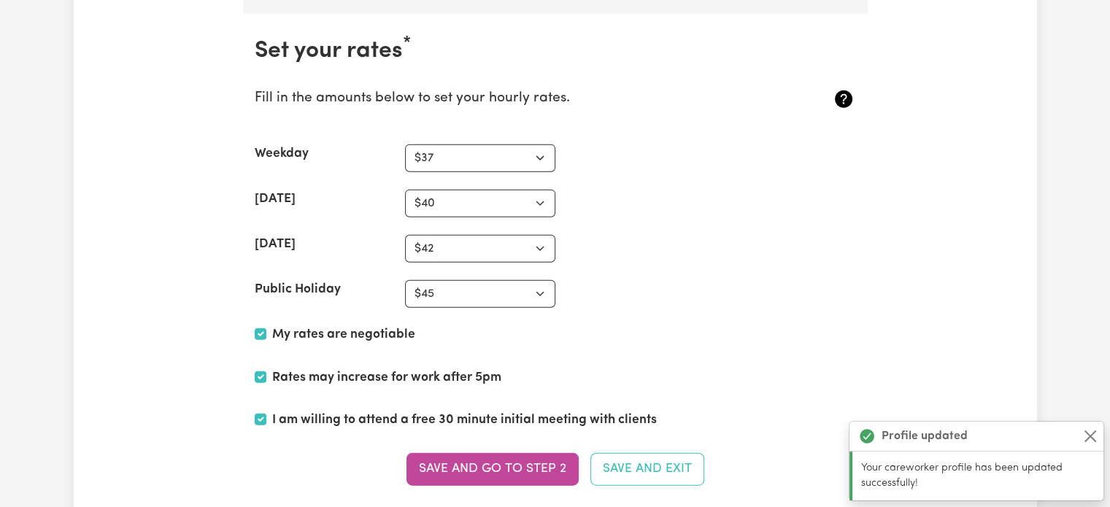
scroll to position [3469, 0]
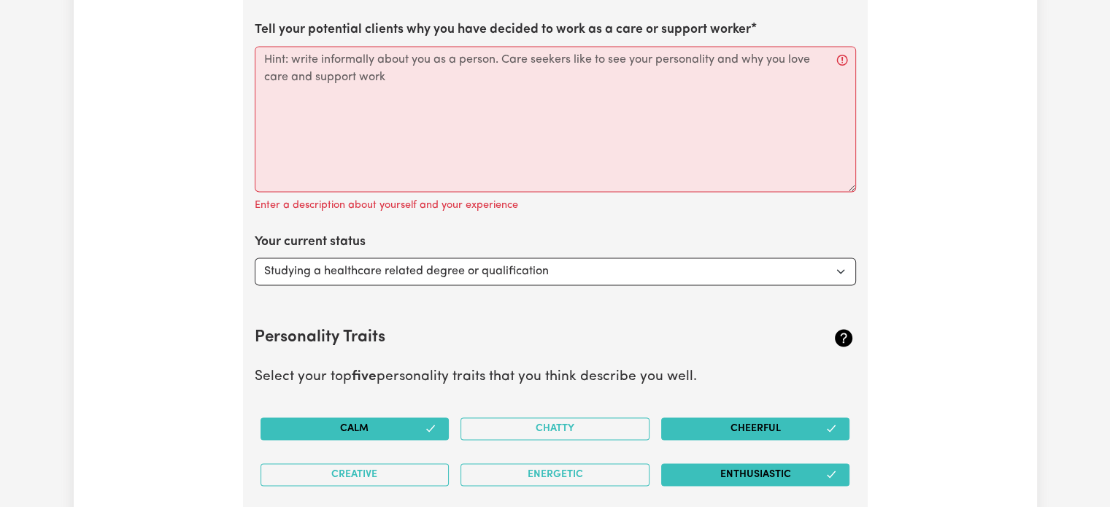
scroll to position [2009, 0]
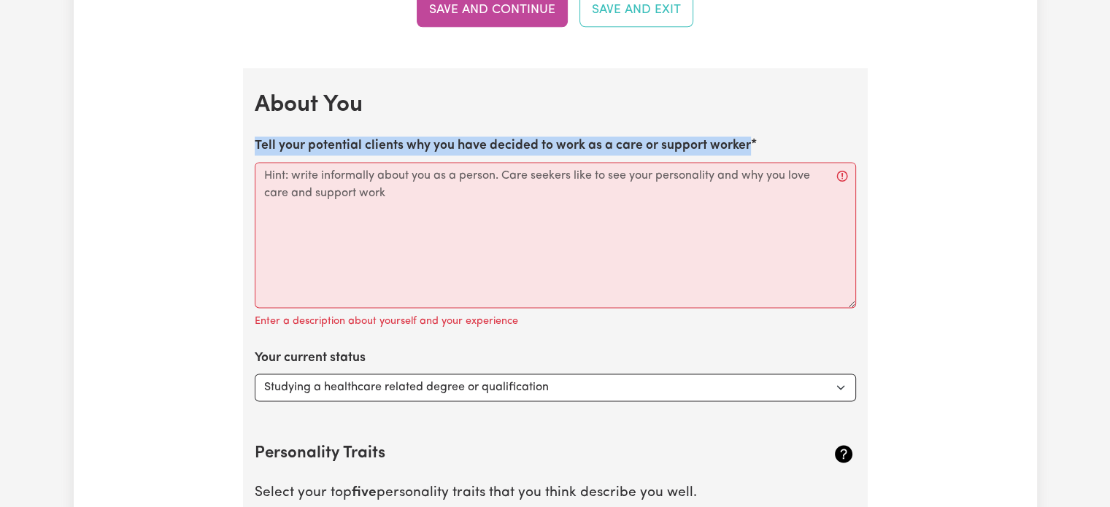
drag, startPoint x: 256, startPoint y: 145, endPoint x: 785, endPoint y: 136, distance: 529.3
click at [785, 136] on div "Tell your potential clients why you have decided to work as a care or support w…" at bounding box center [555, 233] width 601 height 194
copy label "Tell your potential clients why you have decided to work as a care or support w…"
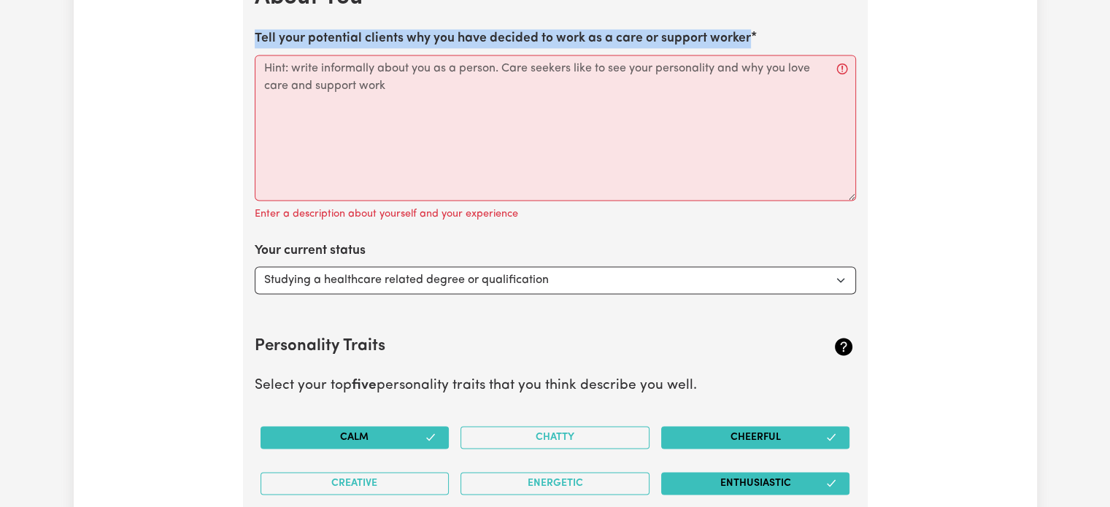
scroll to position [2166, 0]
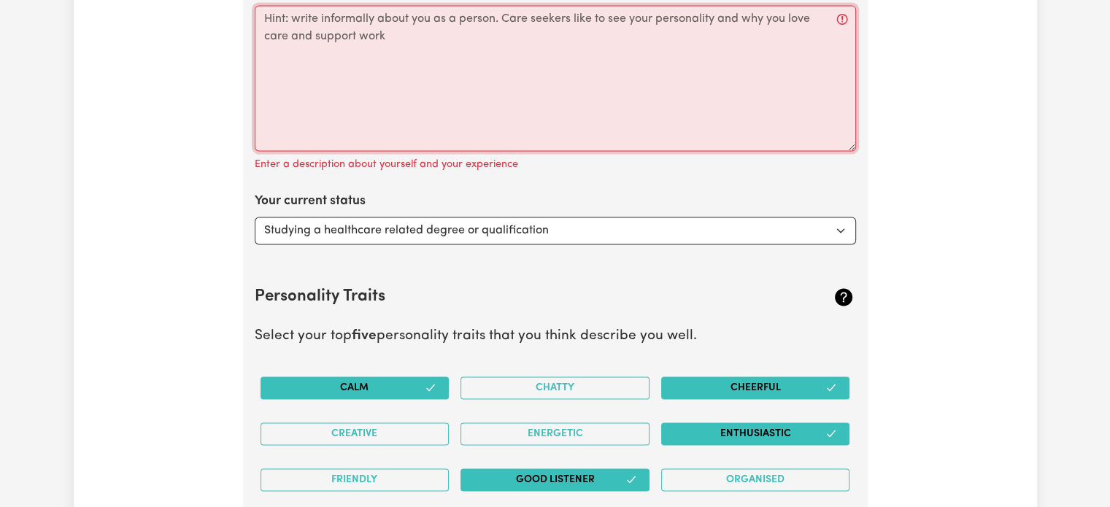
click at [450, 87] on textarea "Tell your potential clients why you have decided to work as a care or support w…" at bounding box center [555, 78] width 601 height 146
paste textarea "I have chosen to work as a care and support worker because caring for others ha…"
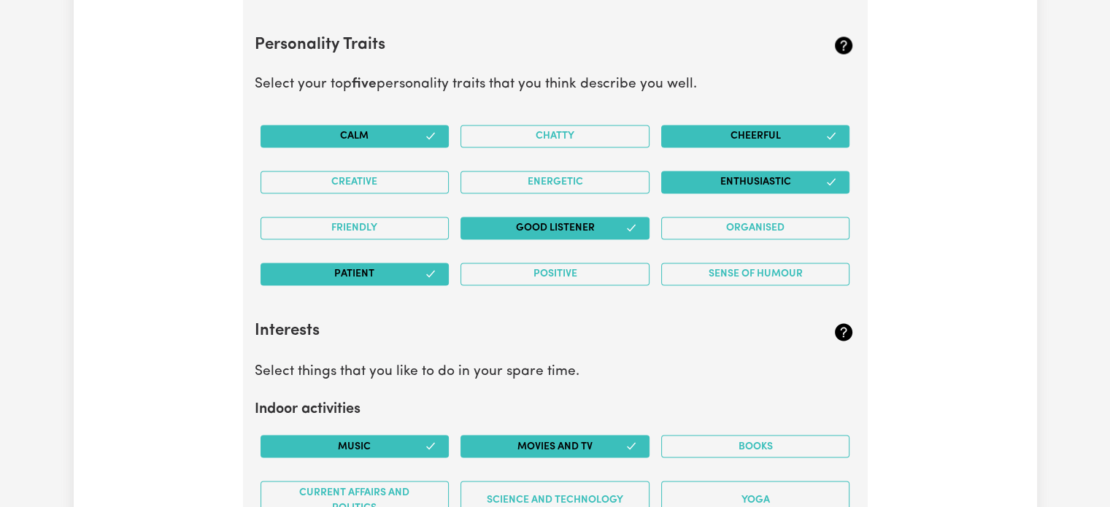
scroll to position [2414, 0]
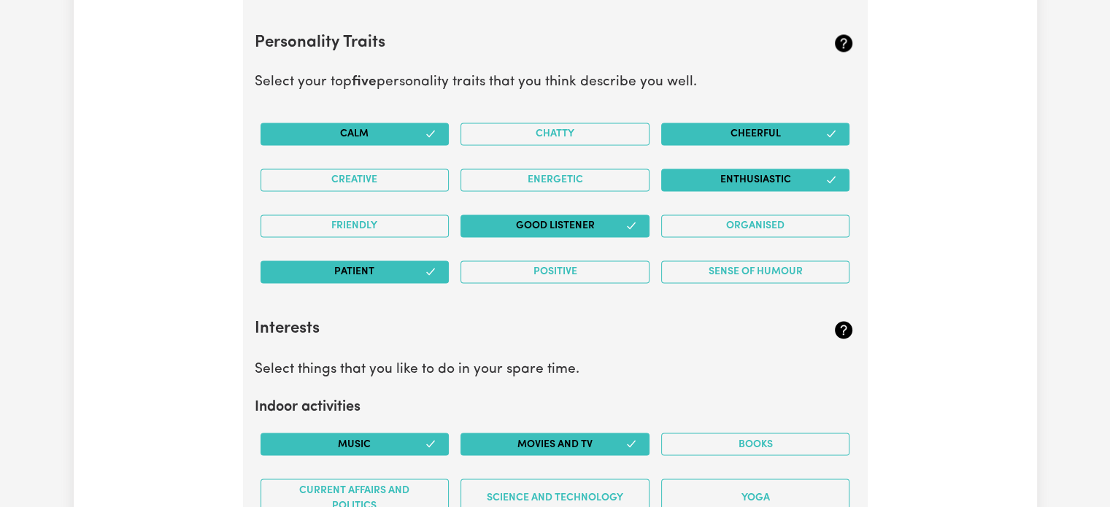
type textarea "I have chosen to work as a care and support worker because caring for others ha…"
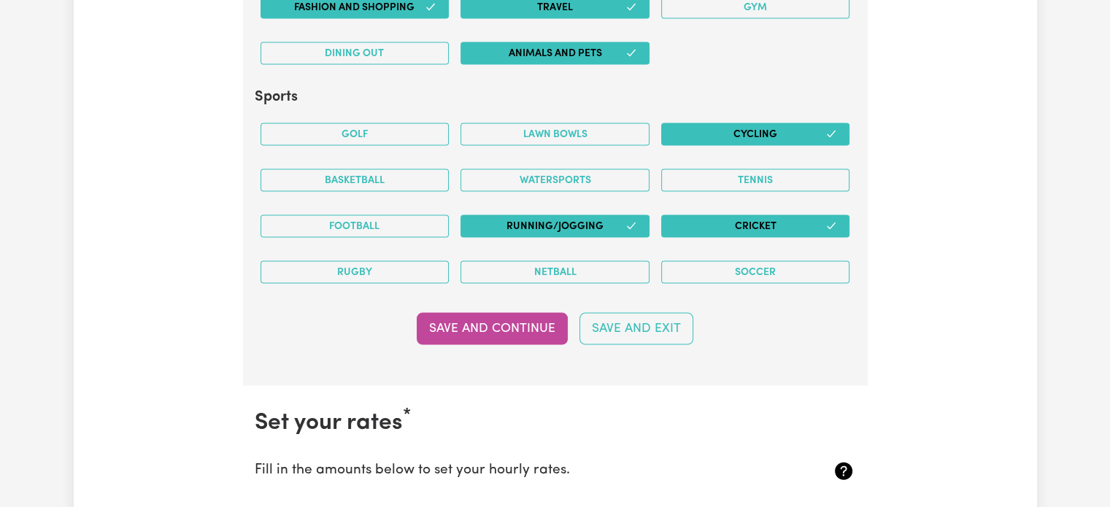
scroll to position [3203, 0]
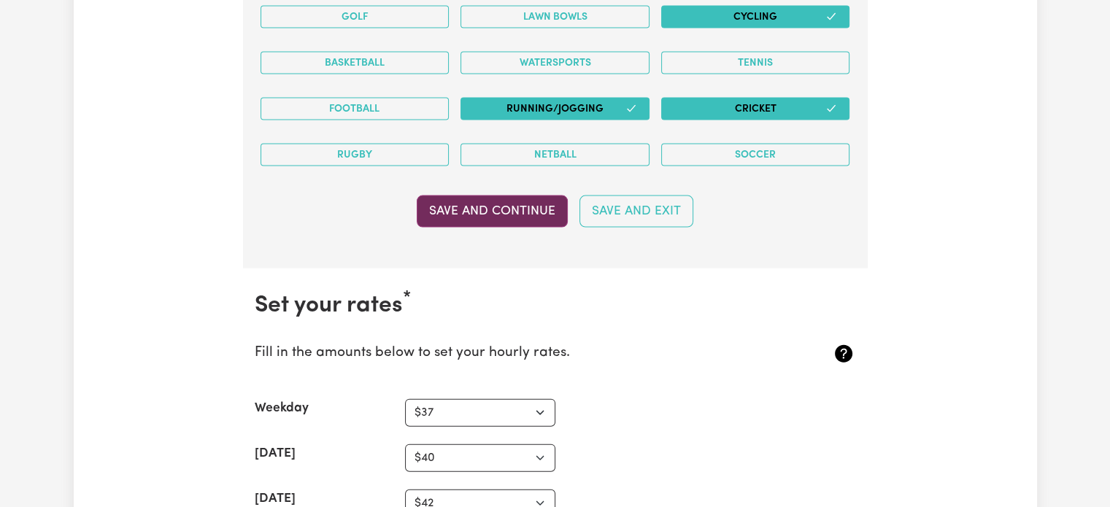
click at [528, 204] on button "Save and Continue" at bounding box center [492, 212] width 151 height 32
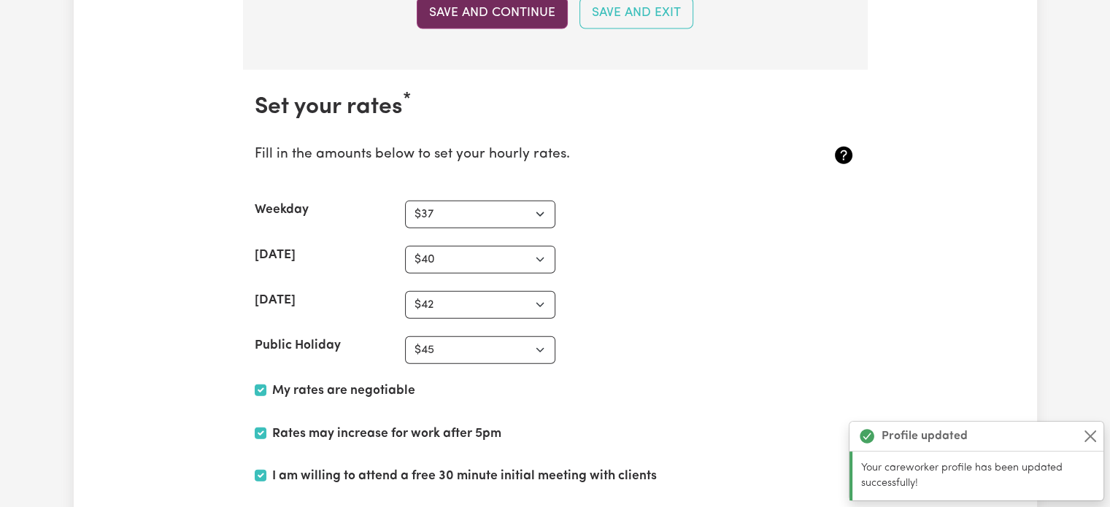
scroll to position [3464, 0]
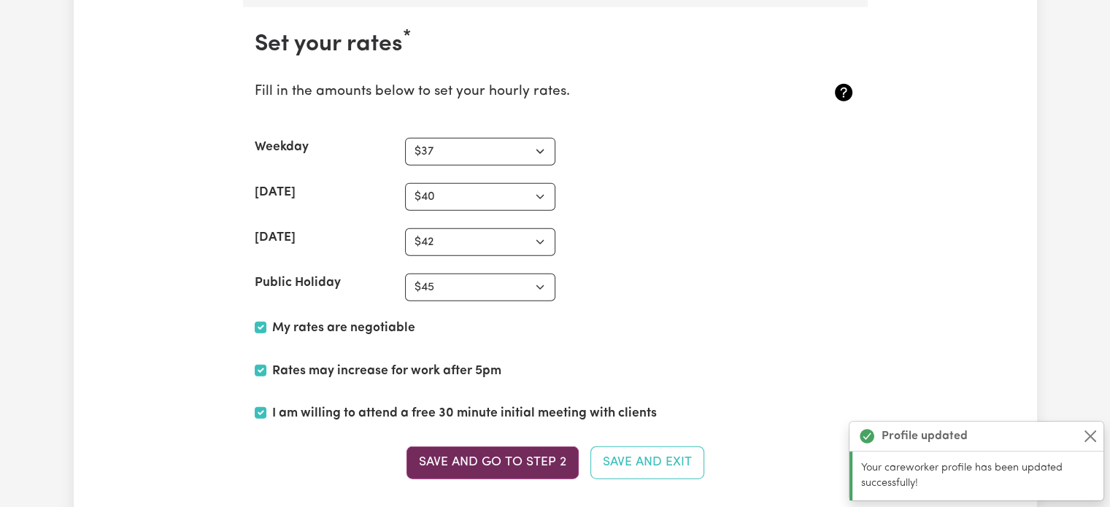
click at [464, 454] on button "Save and go to Step 2" at bounding box center [493, 463] width 172 height 32
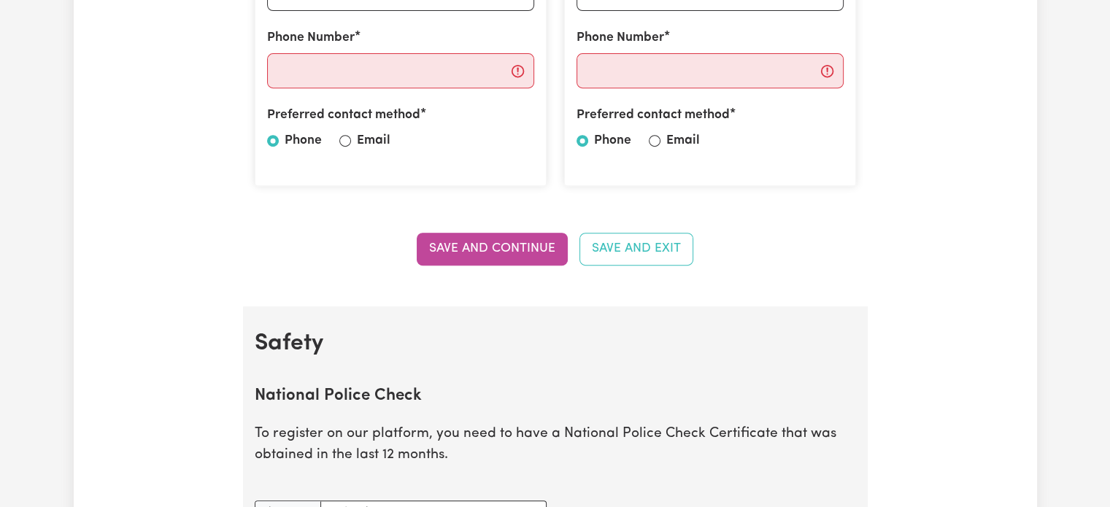
scroll to position [634, 0]
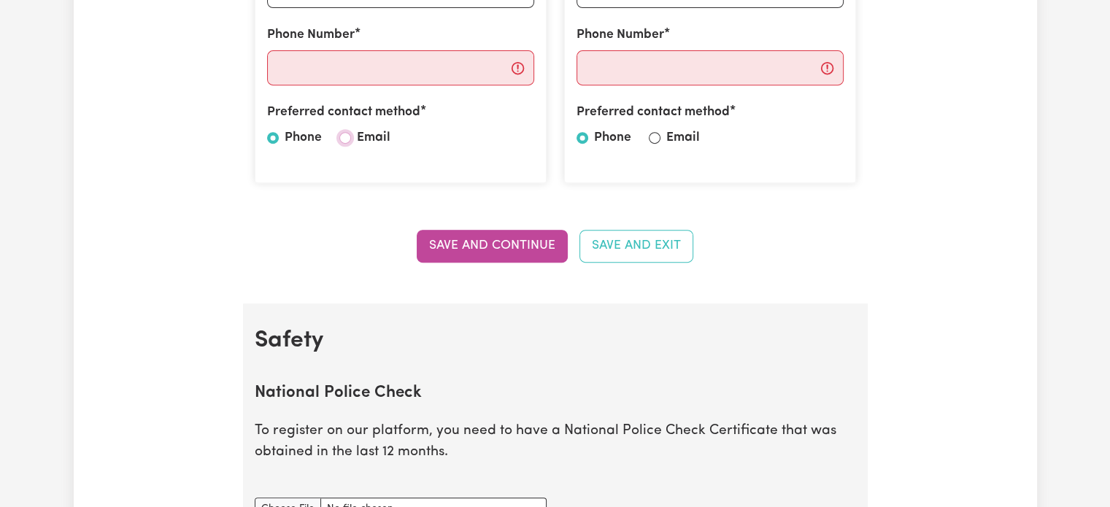
click at [347, 136] on input "Email" at bounding box center [345, 138] width 12 height 12
radio input "true"
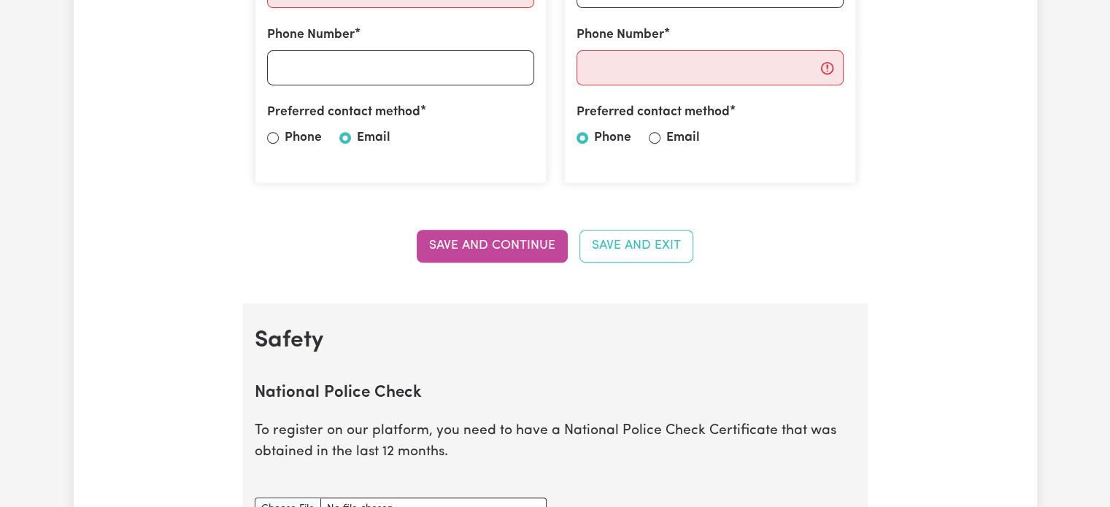
click at [661, 134] on div "Preferred contact method Phone Email" at bounding box center [710, 128] width 267 height 50
click at [653, 139] on input "Email" at bounding box center [655, 138] width 12 height 12
radio input "true"
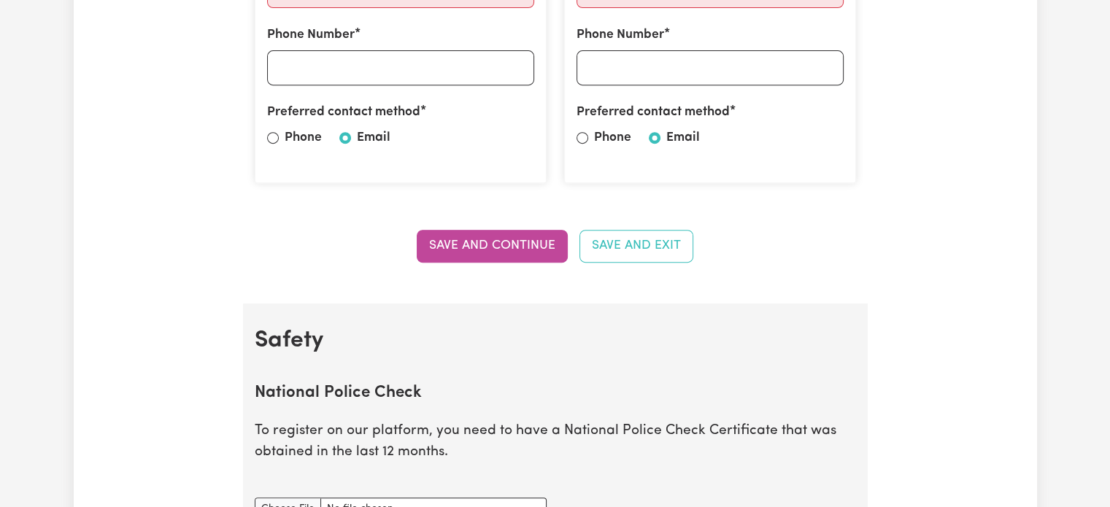
drag, startPoint x: 818, startPoint y: 318, endPoint x: 778, endPoint y: 294, distance: 46.4
click at [778, 294] on section "Referees Enter the details of two referees. Referee 1 Name Email Address Phone …" at bounding box center [555, 4] width 625 height 597
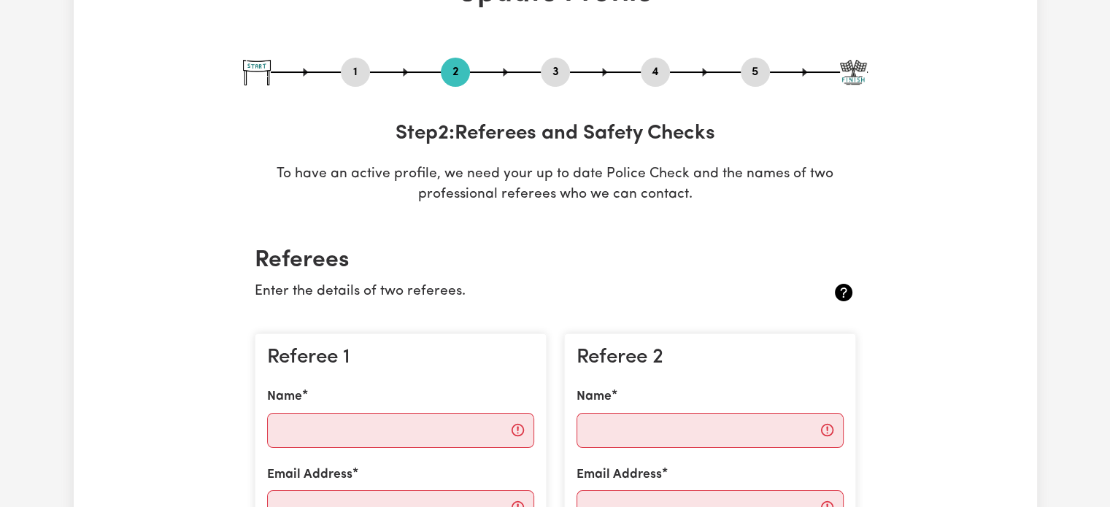
scroll to position [117, 0]
click at [294, 440] on input "Name" at bounding box center [400, 429] width 267 height 35
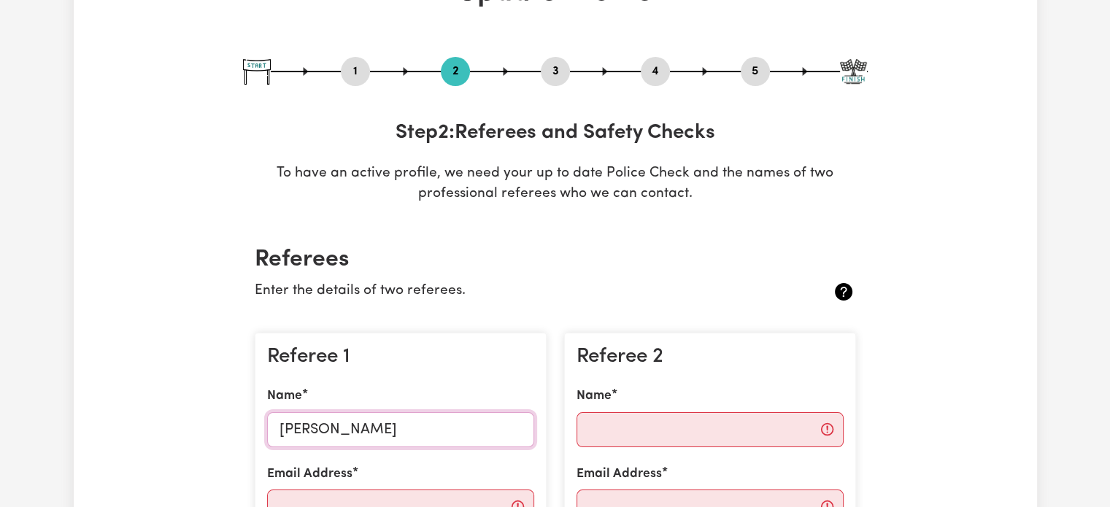
type input "[PERSON_NAME]"
click at [657, 434] on input "Name" at bounding box center [710, 429] width 267 height 35
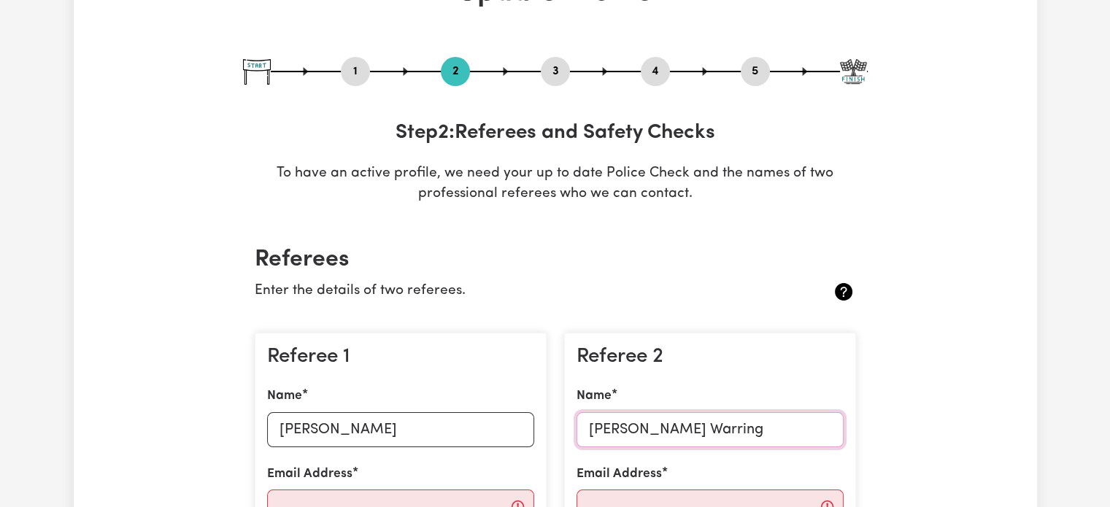
type input "[PERSON_NAME] Warring"
drag, startPoint x: 664, startPoint y: 443, endPoint x: 995, endPoint y: 273, distance: 371.8
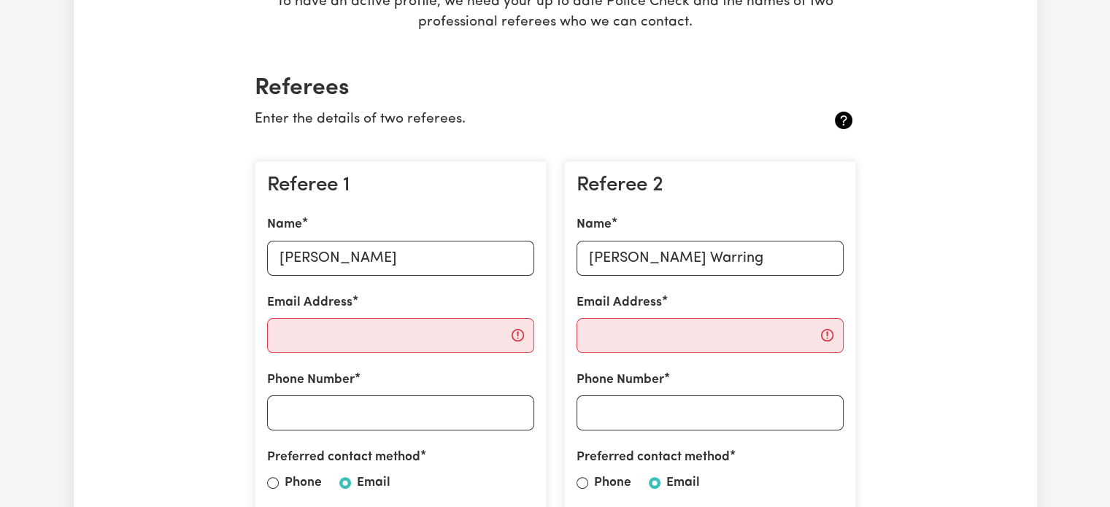
scroll to position [292, 0]
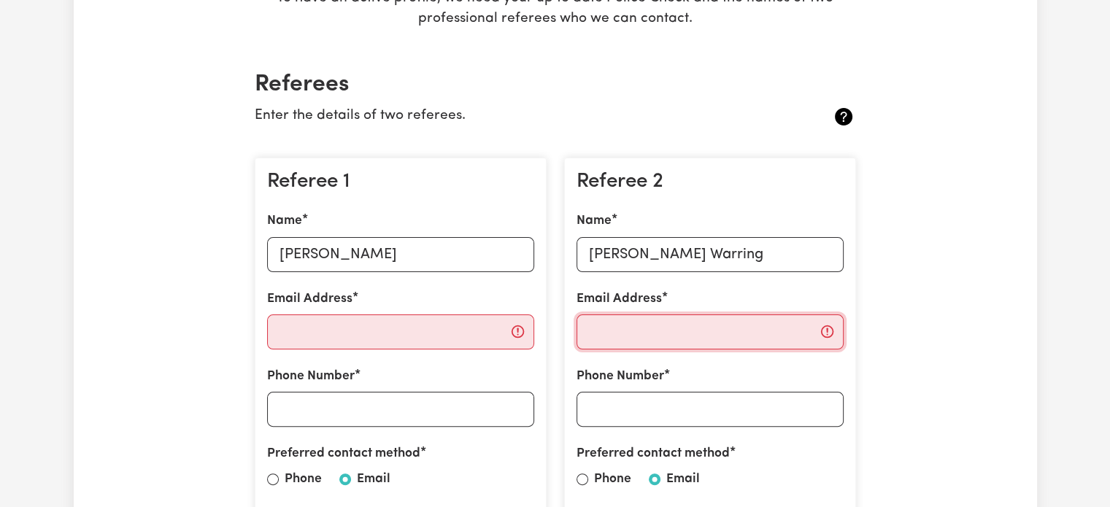
click at [675, 335] on input "Email Address" at bounding box center [710, 332] width 267 height 35
paste input "[EMAIL_ADDRESS][DOMAIN_NAME]"
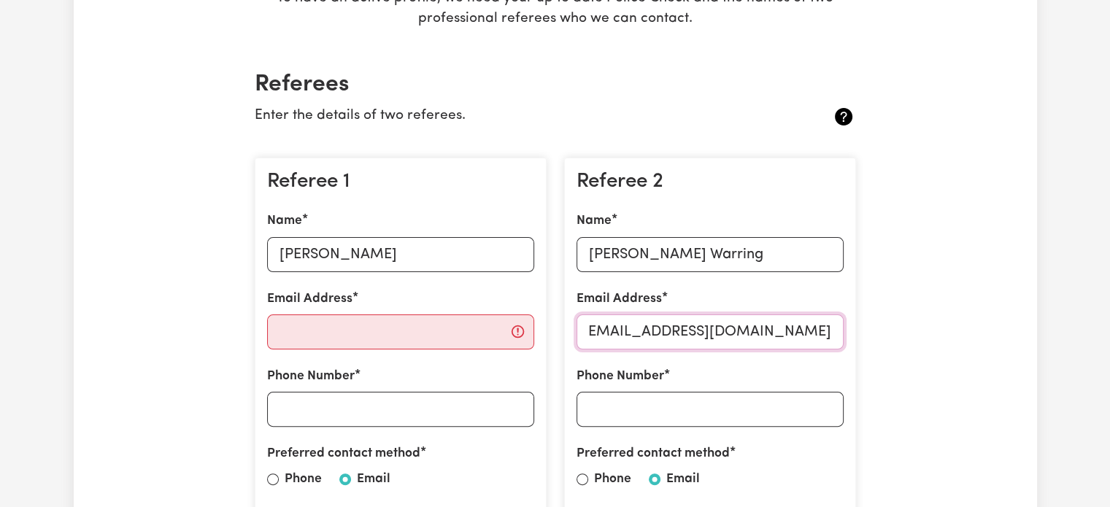
type input "[EMAIL_ADDRESS][DOMAIN_NAME]"
click at [372, 345] on input "Email Address" at bounding box center [400, 332] width 267 height 35
paste input "[EMAIL_ADDRESS][DOMAIN_NAME]"
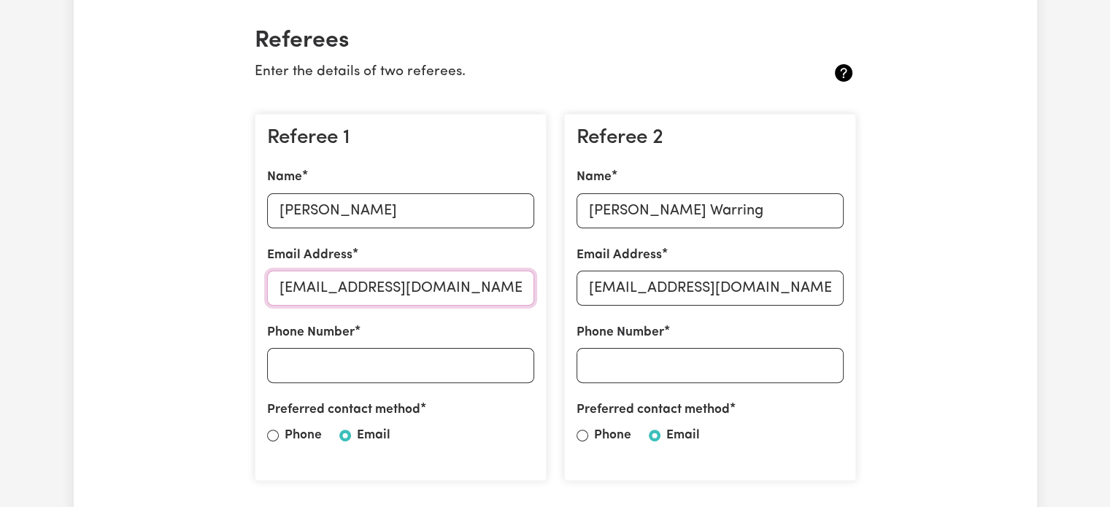
scroll to position [328, 0]
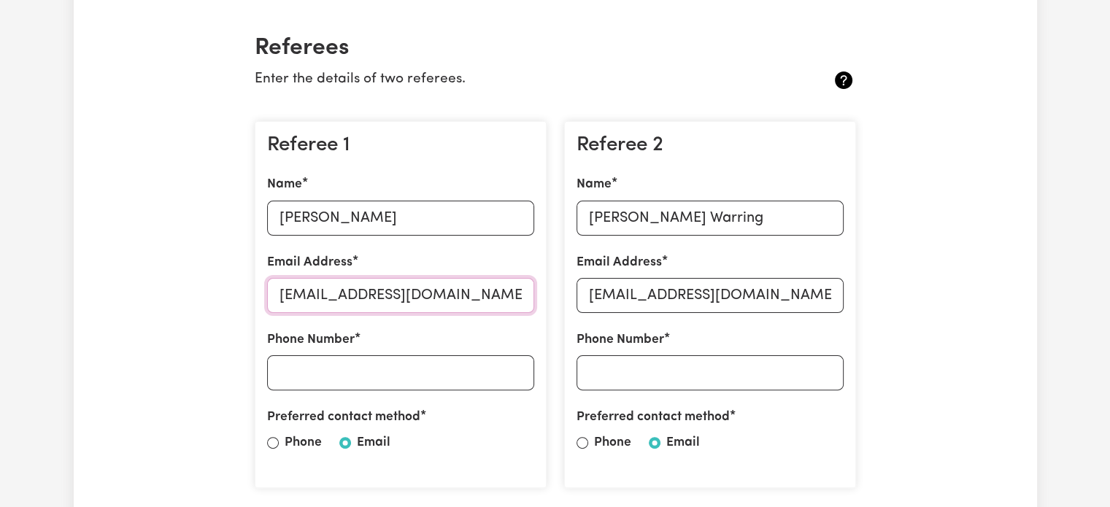
type input "[EMAIL_ADDRESS][DOMAIN_NAME]"
drag, startPoint x: 372, startPoint y: 345, endPoint x: 966, endPoint y: 342, distance: 593.4
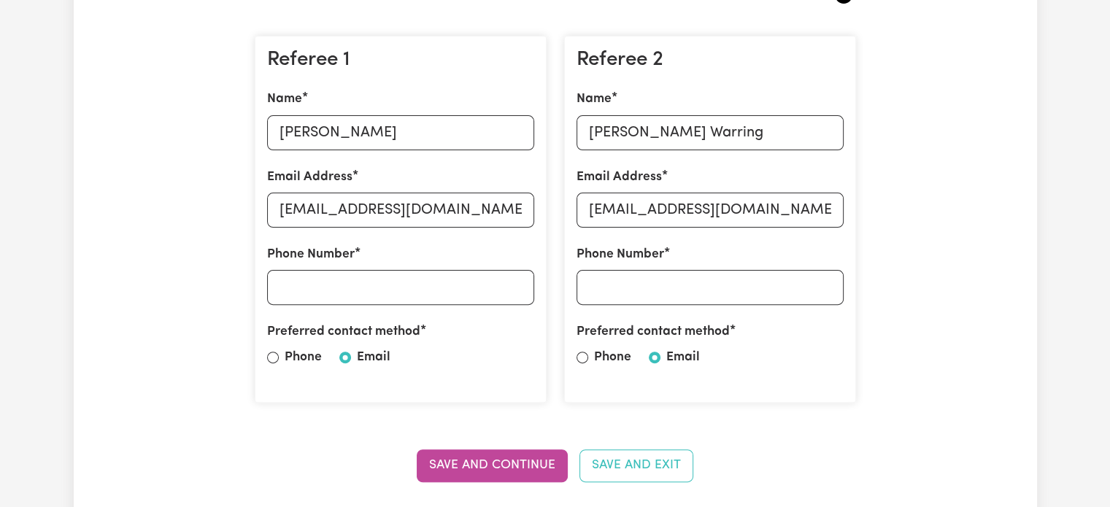
scroll to position [416, 0]
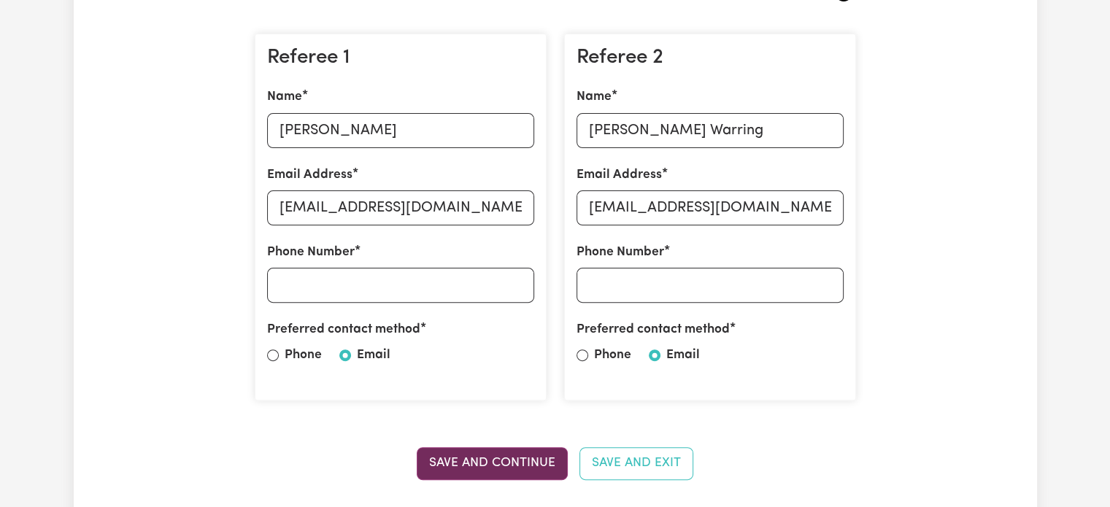
click at [537, 462] on button "Save and Continue" at bounding box center [492, 463] width 151 height 32
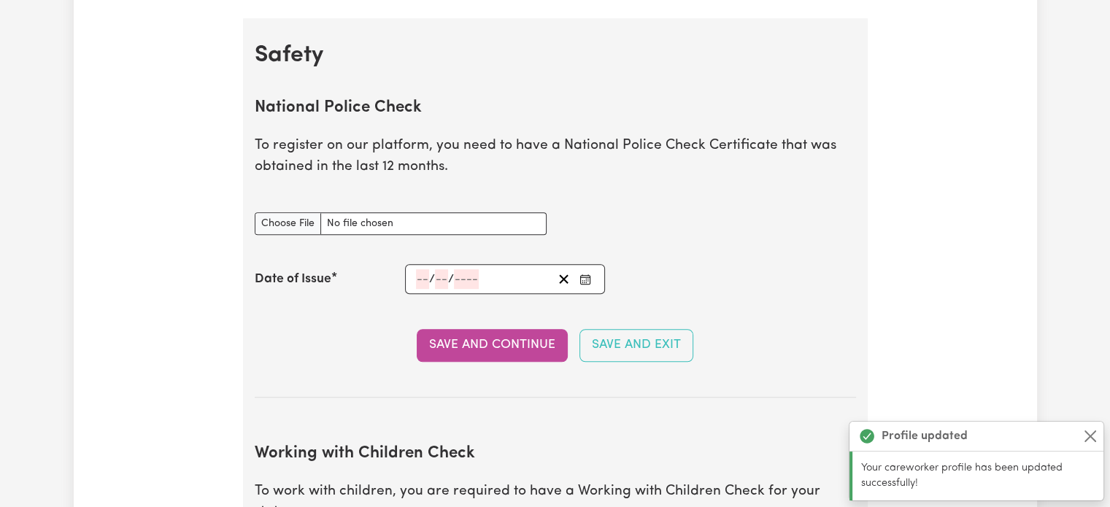
scroll to position [936, 0]
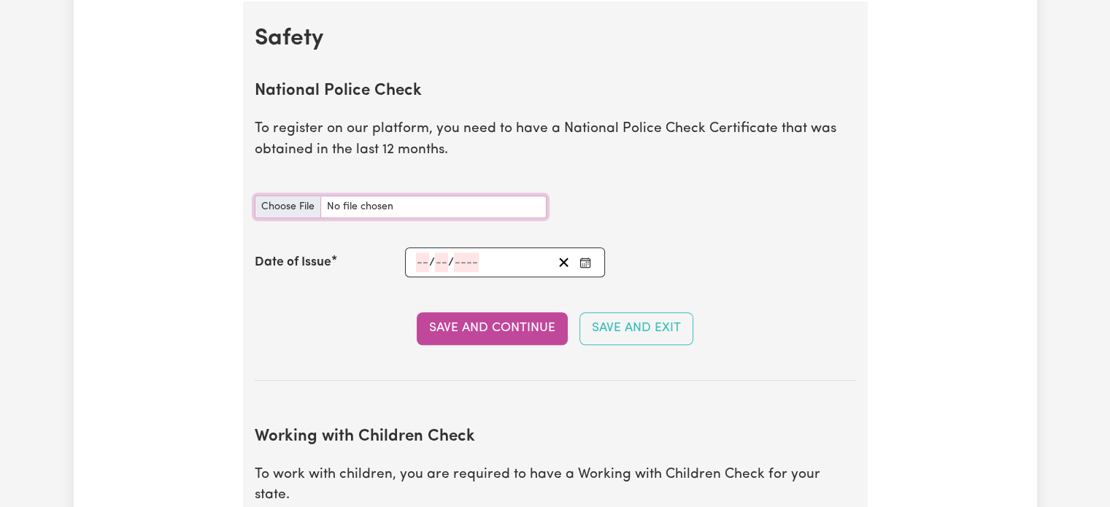
click at [295, 209] on input "National Police Check document" at bounding box center [401, 207] width 292 height 23
click at [301, 206] on input "National Police Check document" at bounding box center [401, 207] width 292 height 23
type input "C:\fakepath\report_simroz_kaur_11141426-5736316 (1).pdf"
click at [584, 263] on circle "Enter the Date of Issue of your National Police Check" at bounding box center [584, 263] width 1 height 1
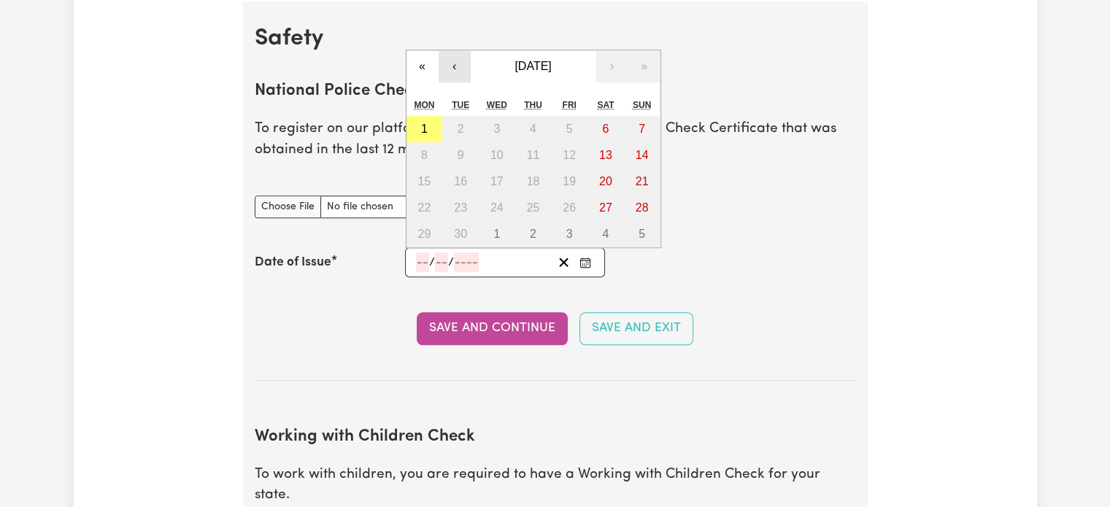
click at [459, 64] on button "‹" at bounding box center [455, 66] width 32 height 32
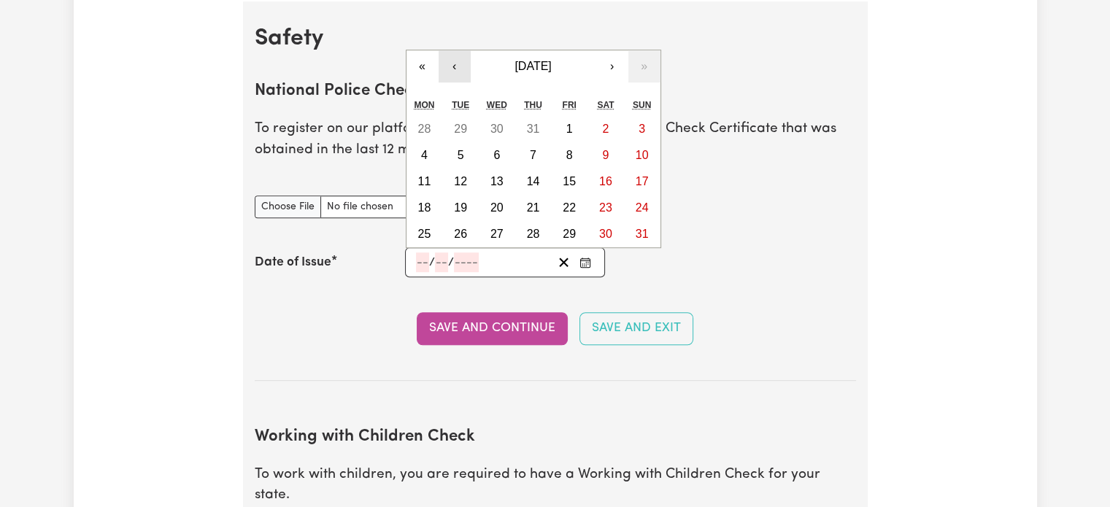
click at [459, 64] on button "‹" at bounding box center [455, 66] width 32 height 32
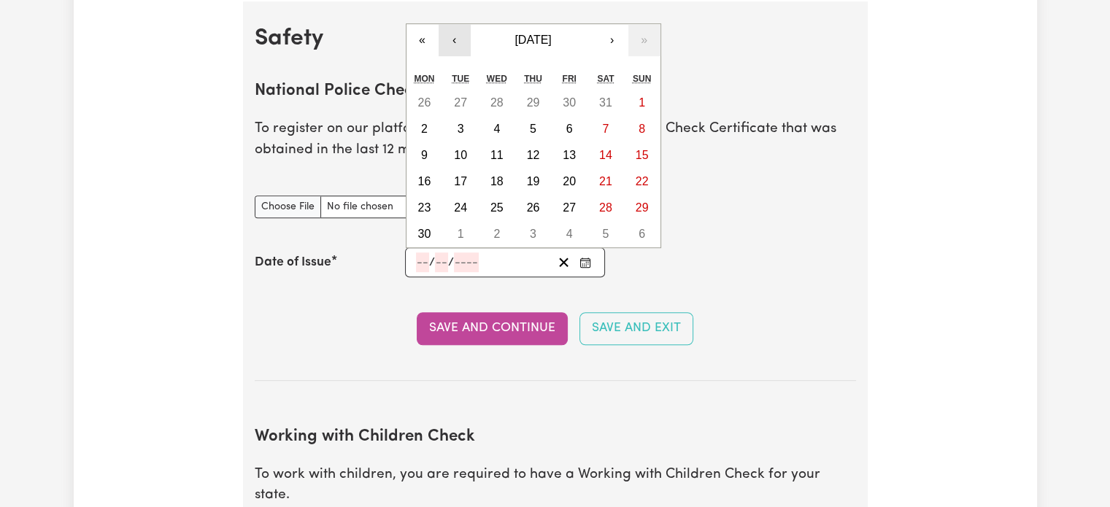
click at [459, 64] on div "« ‹ [DATE] › » Mon Tue Wed Thu Fri Sat Sun 26 27 28 29 30 31 1 2 3 4 5 6 7 8 9 …" at bounding box center [533, 135] width 255 height 225
click at [458, 49] on button "‹" at bounding box center [455, 40] width 32 height 32
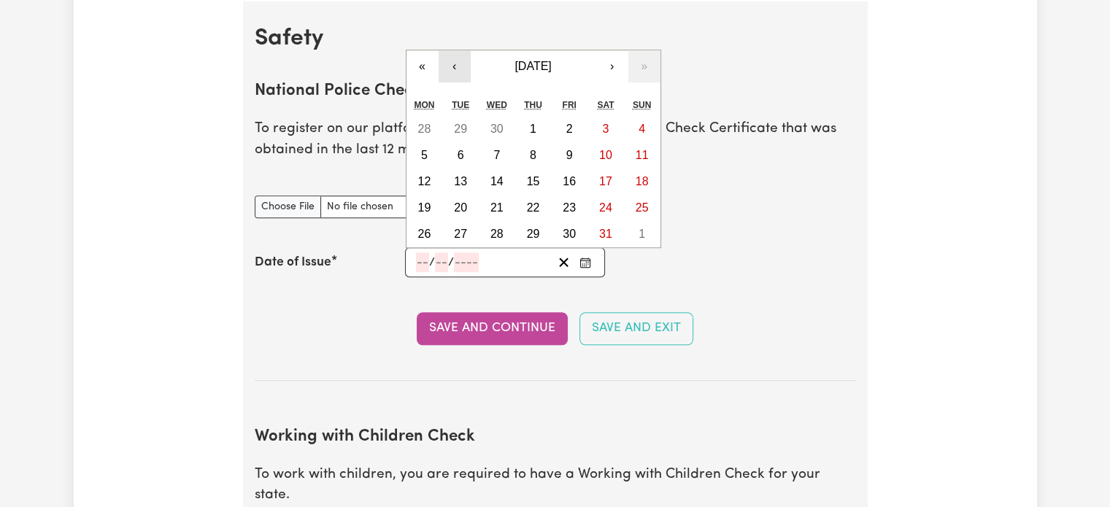
click at [458, 58] on button "‹" at bounding box center [455, 66] width 32 height 32
click at [485, 182] on button "16" at bounding box center [497, 182] width 36 height 26
type input "[DATE]"
type input "16"
type input "4"
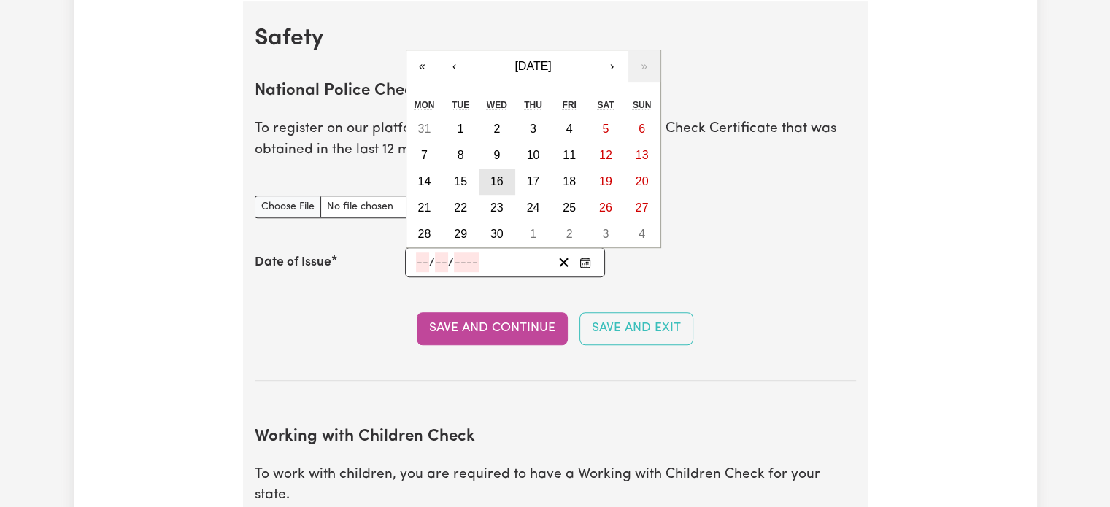
type input "2025"
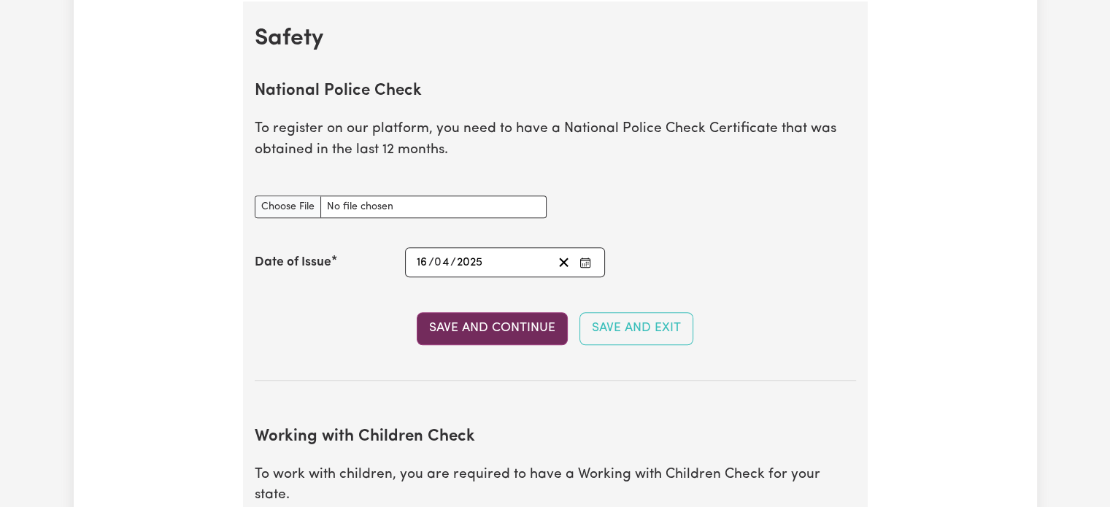
click at [495, 323] on button "Save and Continue" at bounding box center [492, 328] width 151 height 32
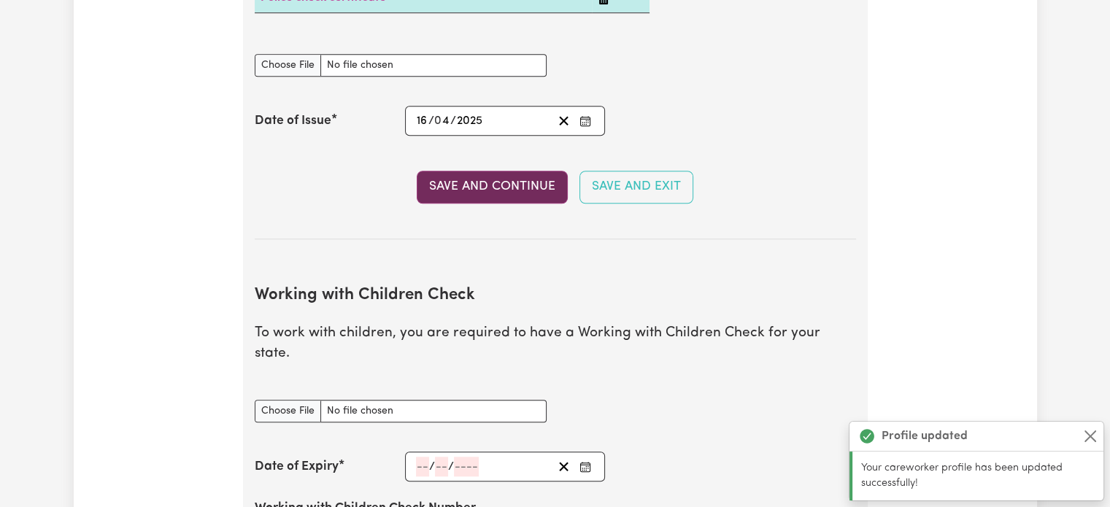
scroll to position [1339, 0]
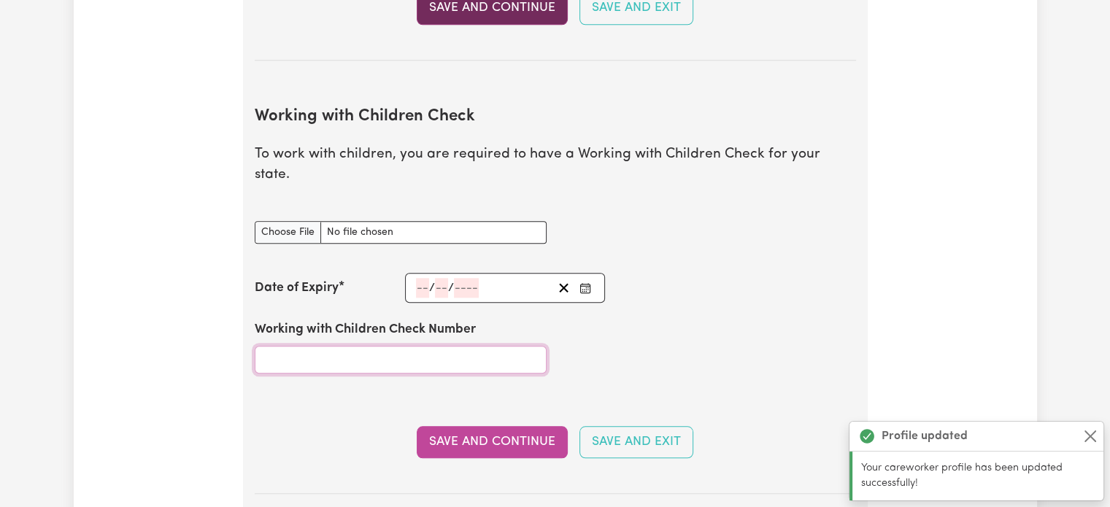
click at [495, 346] on input "Working with Children Check Number" at bounding box center [401, 360] width 292 height 28
click at [1088, 43] on div "Update Profile 1 2 3 4 5 Step 2 : Referees and Safety Checks To have an active …" at bounding box center [555, 188] width 1110 height 2953
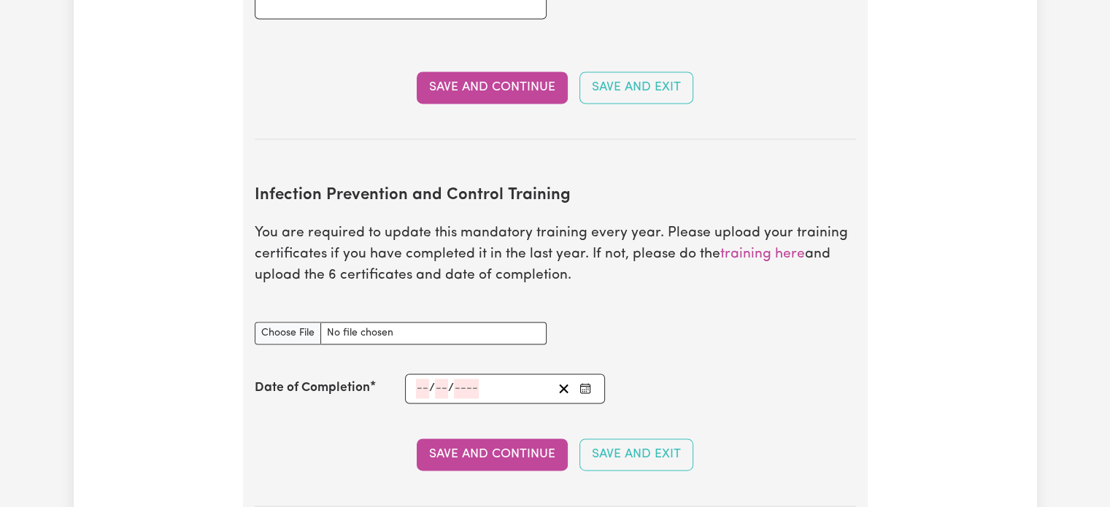
scroll to position [2156, 0]
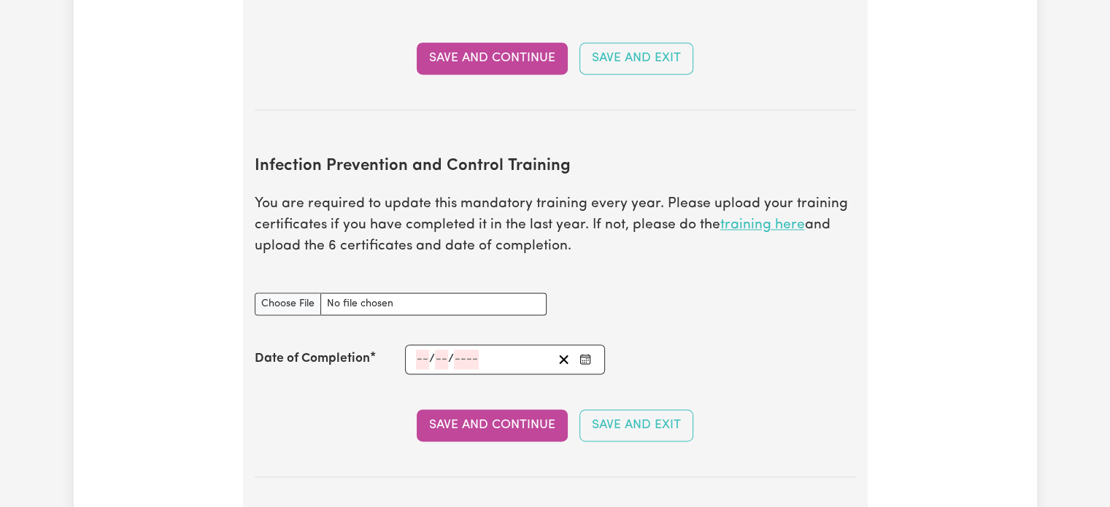
click at [764, 218] on link "training here" at bounding box center [762, 225] width 85 height 14
click at [688, 157] on h2 "Infection Prevention and Control Training" at bounding box center [555, 167] width 601 height 20
click at [736, 242] on section "Infection Prevention and Control Training You are required to update this manda…" at bounding box center [555, 306] width 601 height 344
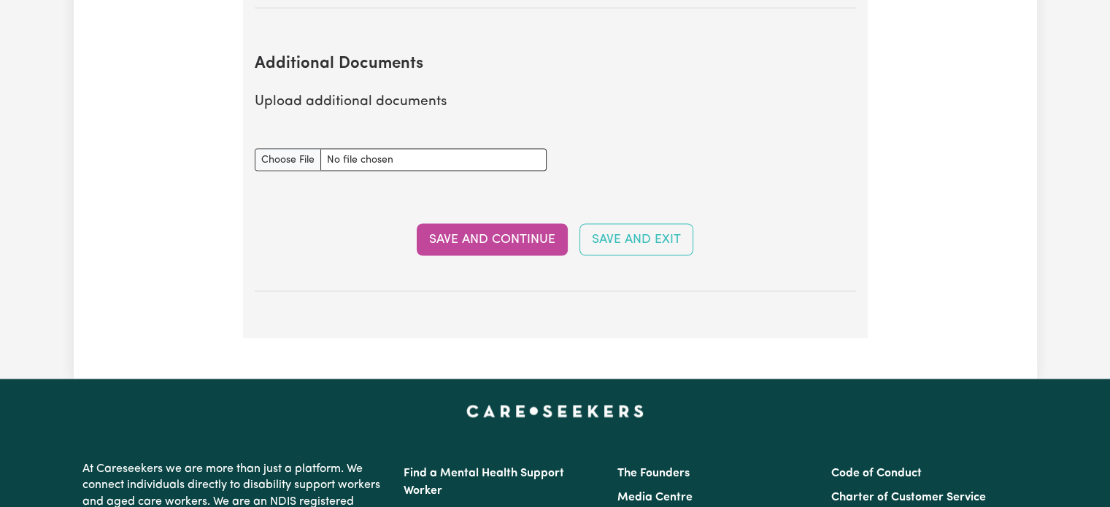
scroll to position [2623, 0]
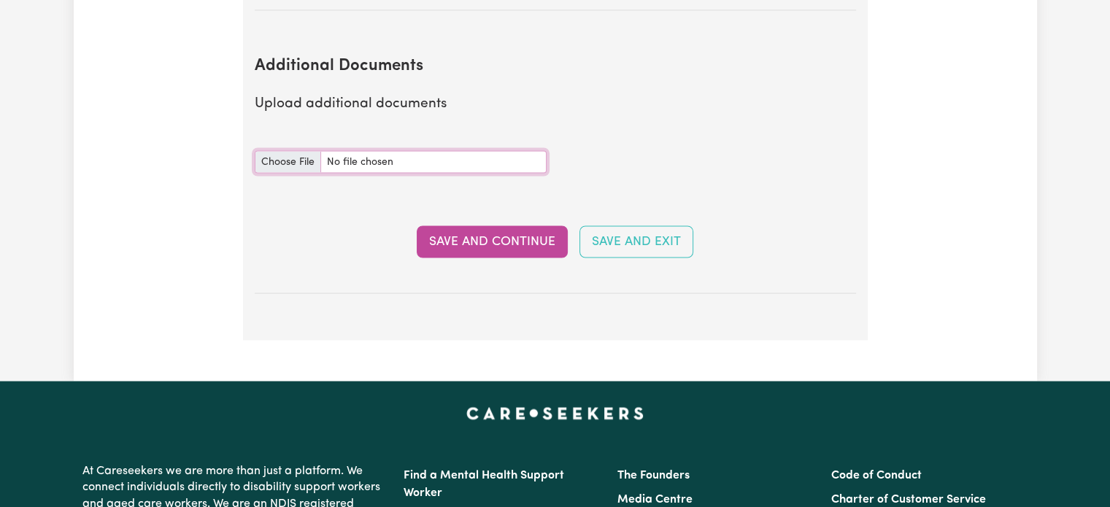
click at [303, 150] on input "Additional Documents document" at bounding box center [401, 161] width 292 height 23
type input "C:\fakepath\7aaaf16639e2b46f0f51-Simroz_Kaur__HLTAID011___Provide_First_Aid_Cer…"
click at [583, 91] on section "Additional Documents Upload additional documents Additional Documents document …" at bounding box center [555, 164] width 601 height 260
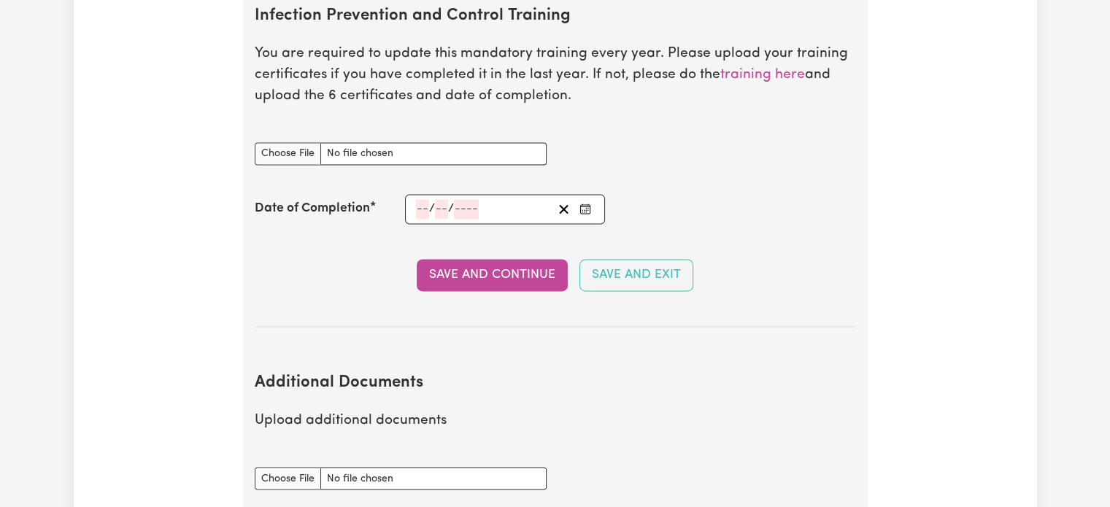
scroll to position [2336, 0]
